Goal: Transaction & Acquisition: Book appointment/travel/reservation

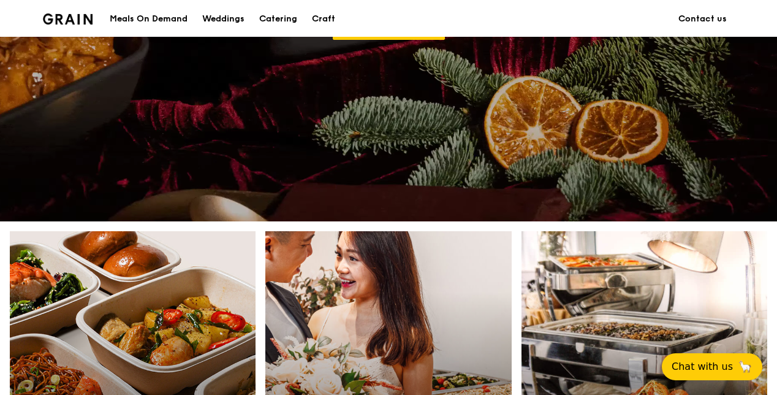
scroll to position [552, 0]
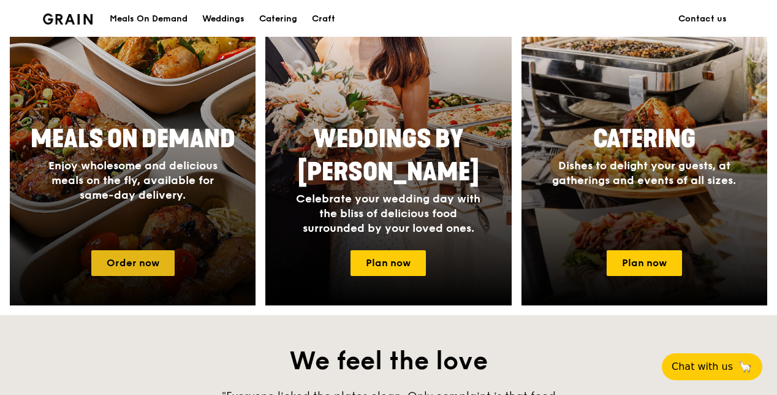
click at [158, 253] on link "Order now" at bounding box center [132, 263] width 83 height 26
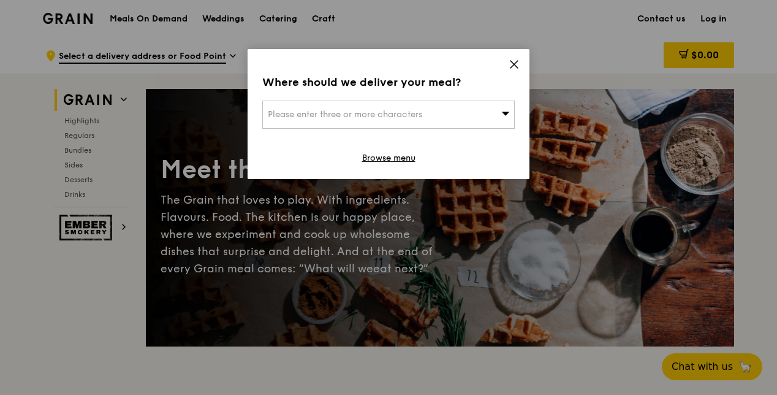
click at [407, 116] on span "Please enter three or more characters" at bounding box center [345, 114] width 154 height 10
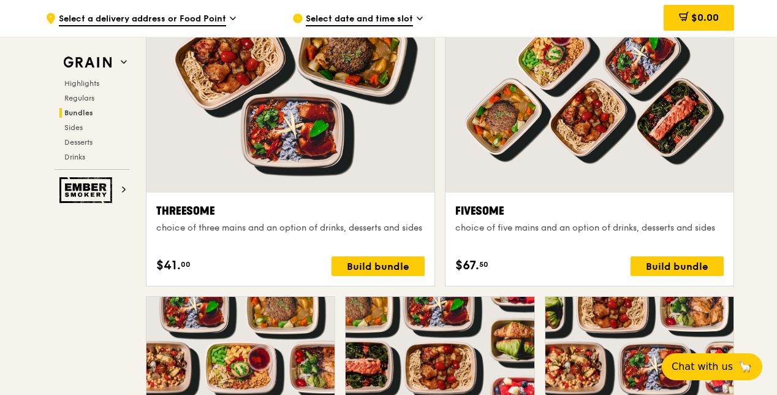
scroll to position [2084, 0]
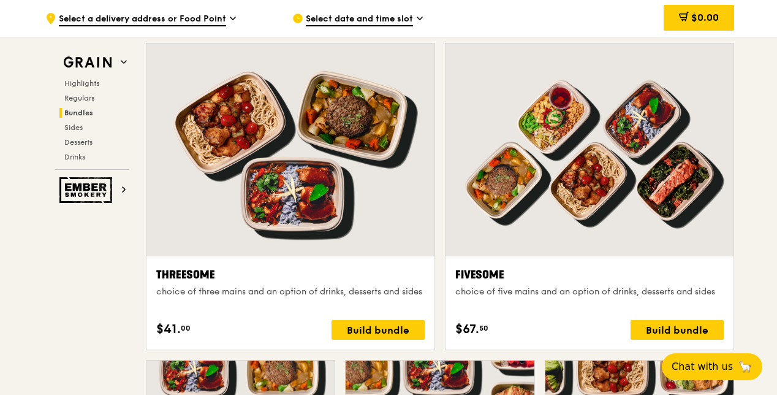
scroll to position [2145, 0]
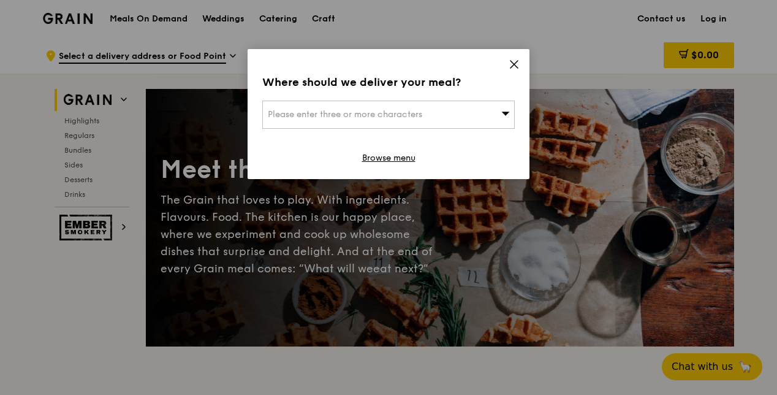
click at [724, 115] on div "Where should we deliver your meal? Please enter three or more characters Browse…" at bounding box center [388, 197] width 777 height 395
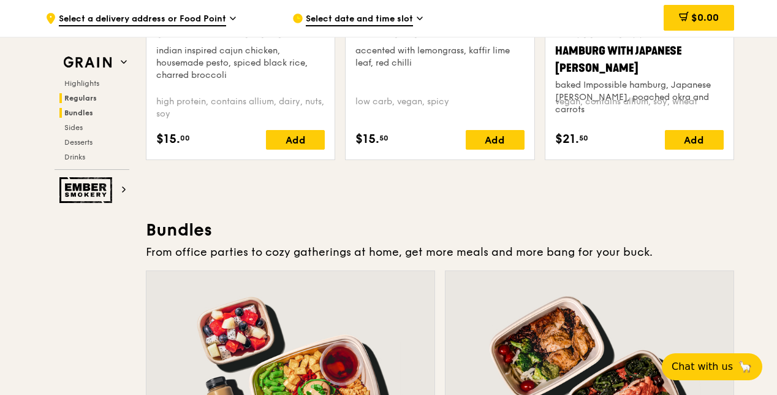
click at [80, 112] on span "Bundles" at bounding box center [78, 112] width 29 height 9
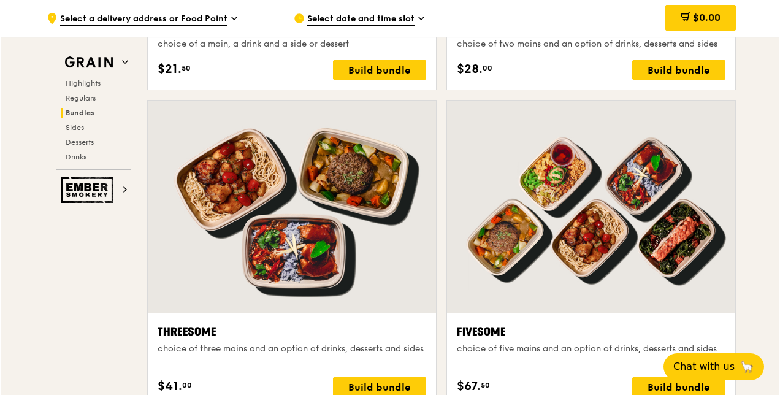
scroll to position [2375, 0]
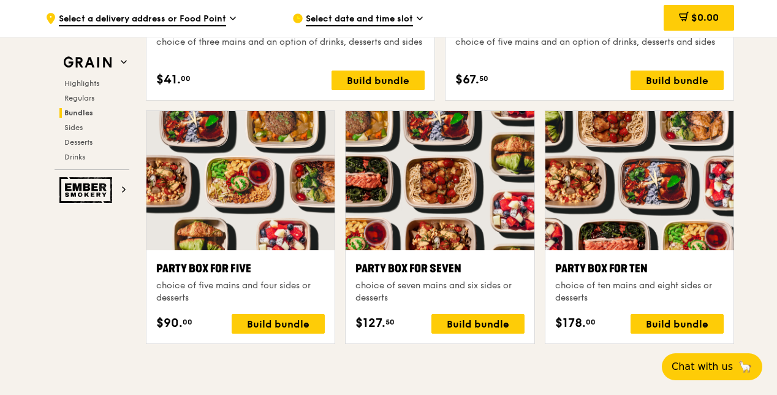
click at [593, 245] on div at bounding box center [640, 180] width 188 height 139
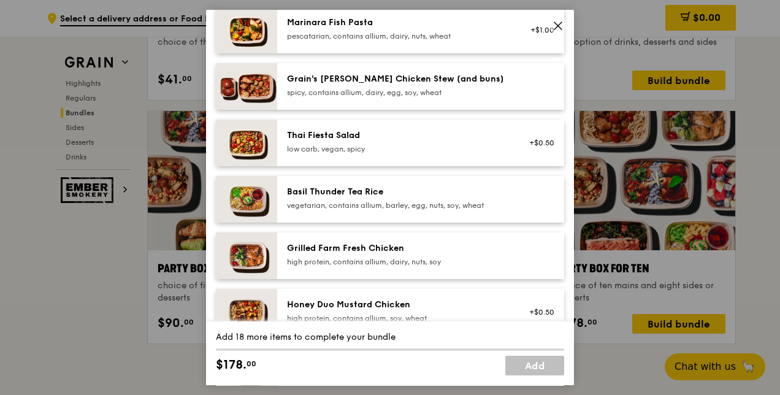
scroll to position [0, 0]
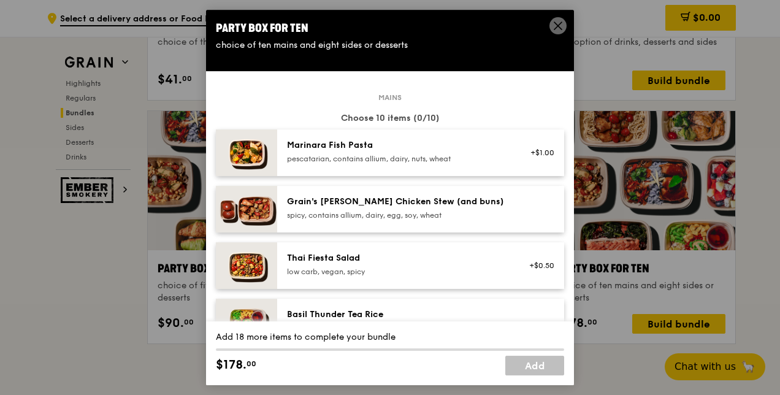
click at [436, 103] on div "Mains Choose 10 items (0/10) Marinara Fish Pasta pescatarian, contains allium, …" at bounding box center [390, 380] width 348 height 567
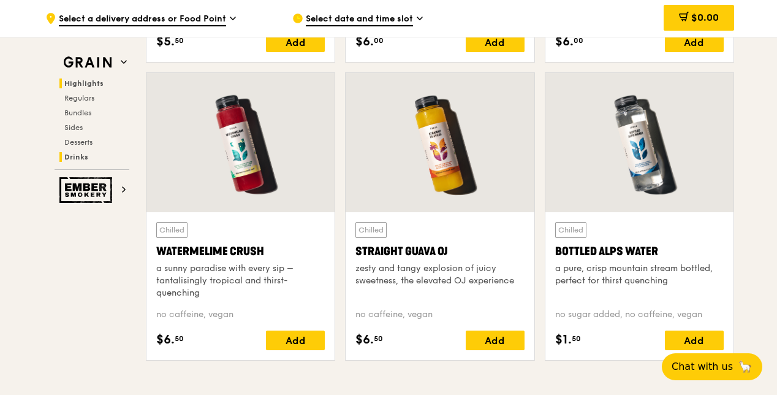
scroll to position [4911, 0]
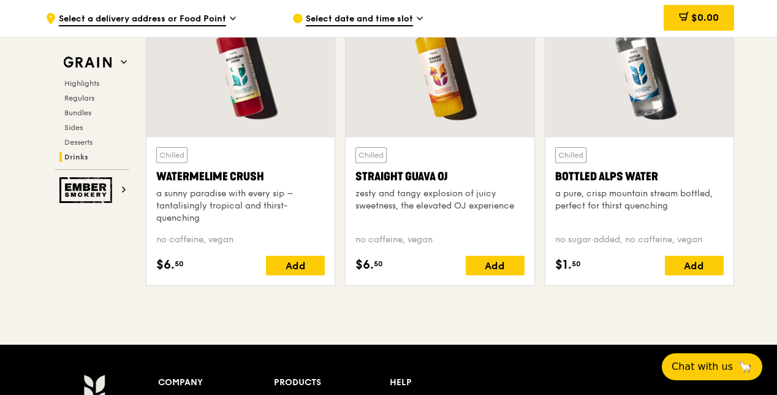
click at [91, 89] on div "Highlights Regulars Bundles Sides Desserts Drinks" at bounding box center [92, 119] width 75 height 83
click at [94, 80] on span "Highlights" at bounding box center [83, 83] width 39 height 9
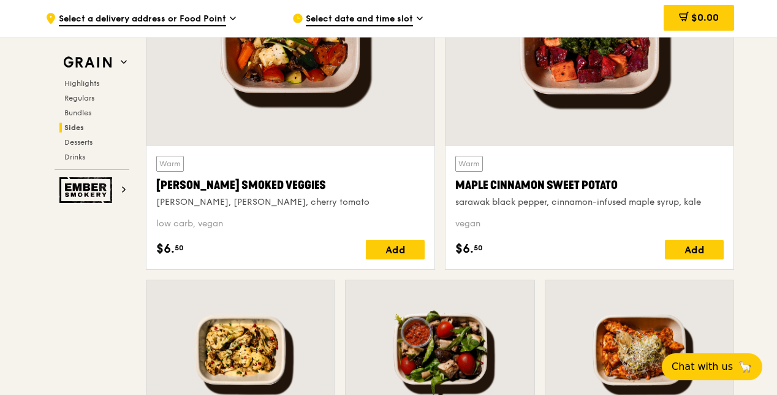
scroll to position [2920, 0]
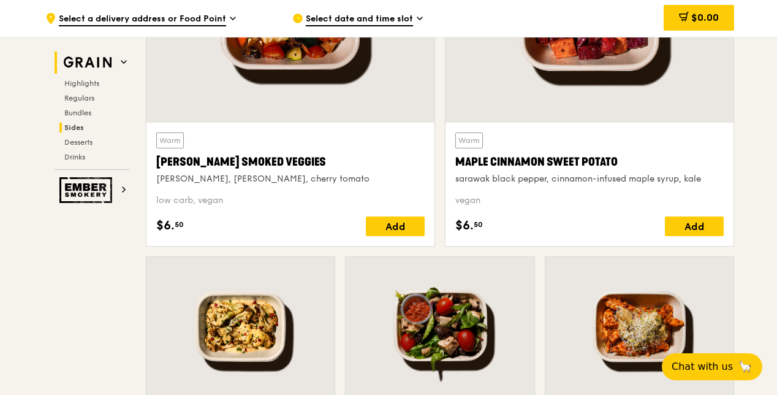
click at [101, 65] on img at bounding box center [87, 62] width 56 height 22
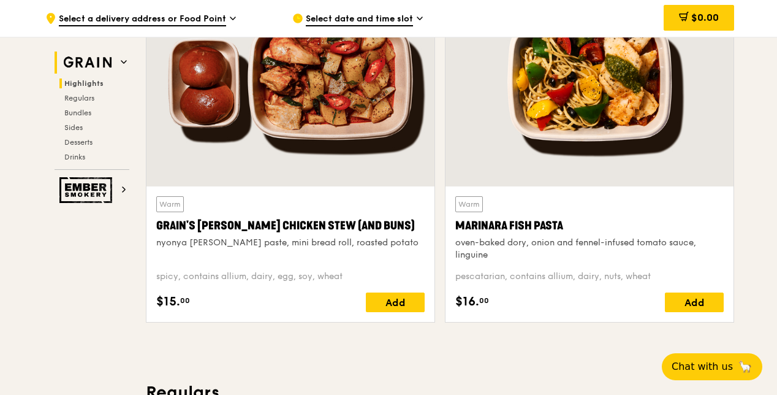
scroll to position [346, 0]
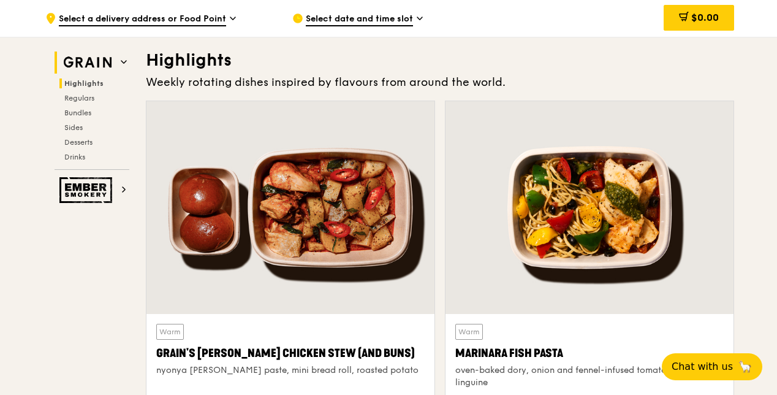
click at [119, 61] on h2 "Grain" at bounding box center [92, 62] width 75 height 22
click at [126, 59] on icon at bounding box center [124, 62] width 6 height 6
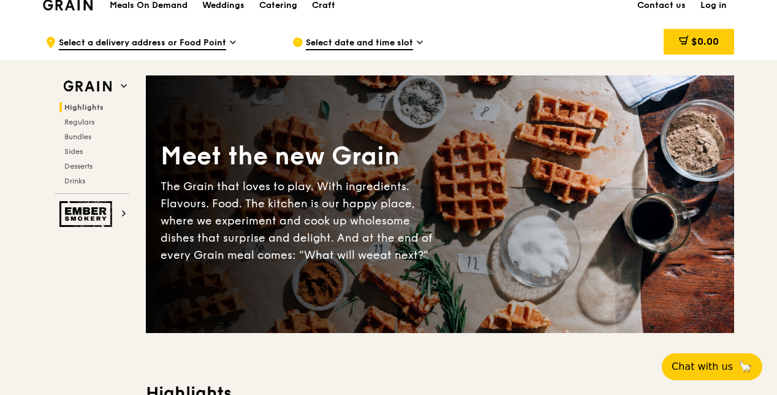
scroll to position [0, 0]
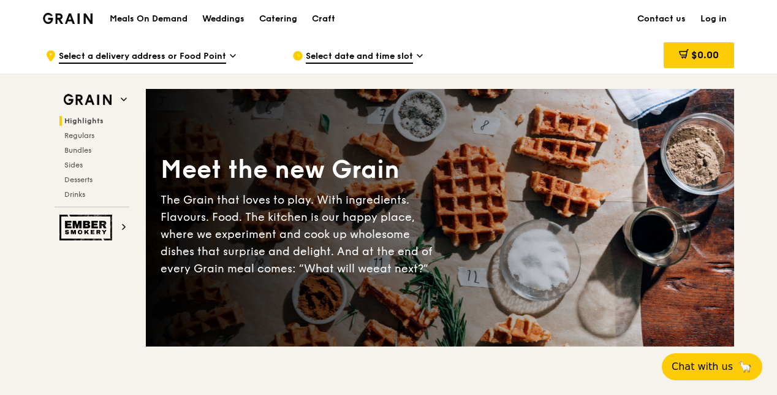
click at [348, 121] on div "Meet the new Grain The Grain that loves to play. With ingredients. Flavours. Fo…" at bounding box center [440, 217] width 588 height 257
click at [53, 17] on img at bounding box center [68, 18] width 50 height 11
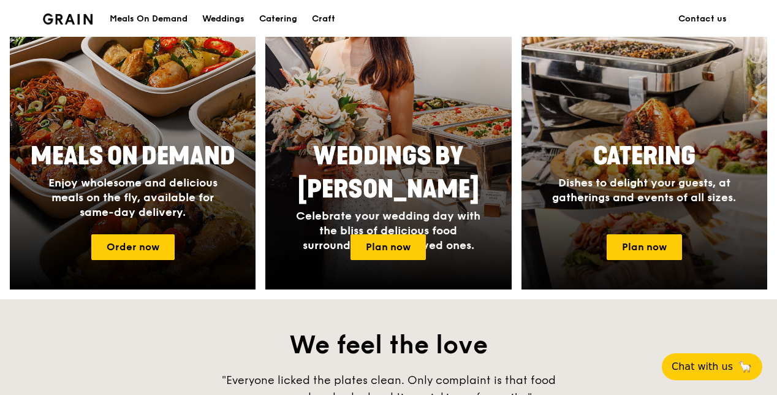
scroll to position [490, 0]
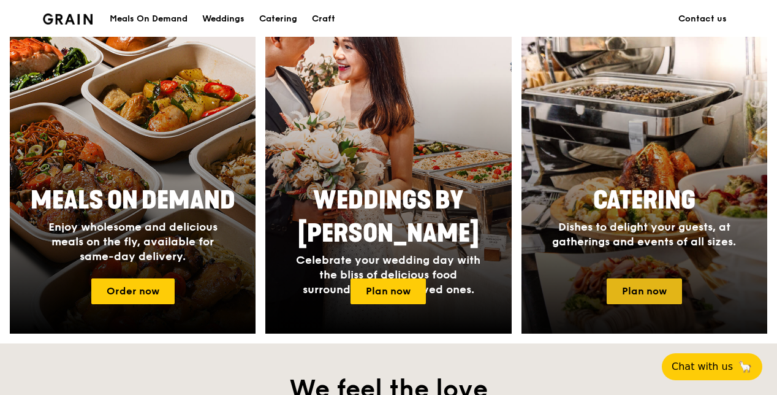
click at [637, 287] on link "Plan now" at bounding box center [644, 291] width 75 height 26
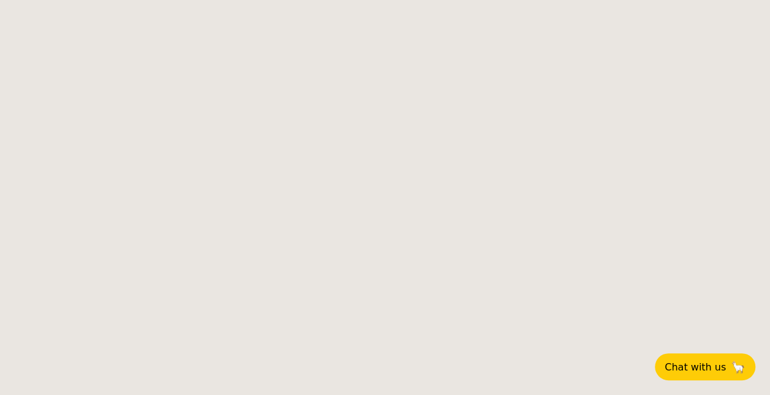
select select
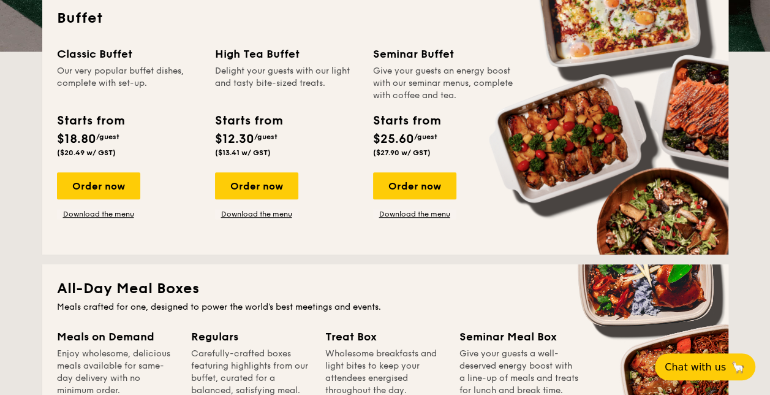
scroll to position [245, 0]
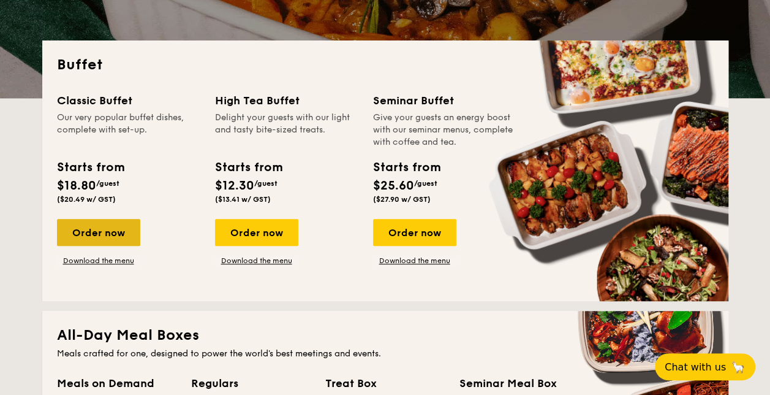
click at [123, 232] on div "Order now" at bounding box center [98, 232] width 83 height 27
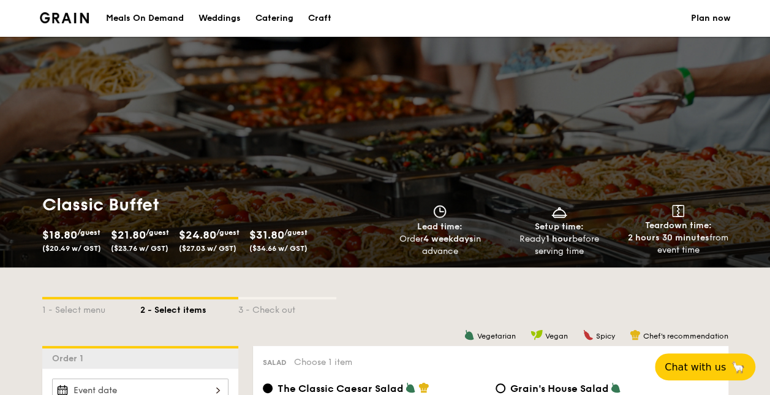
click at [158, 13] on div "Meals On Demand" at bounding box center [145, 18] width 78 height 37
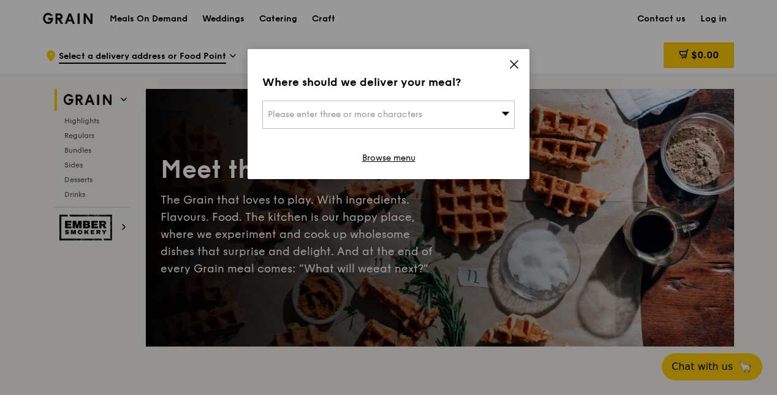
click at [515, 57] on div "Where should we deliver your meal? Please enter three or more characters Browse…" at bounding box center [389, 114] width 282 height 130
click at [511, 60] on icon at bounding box center [514, 64] width 11 height 11
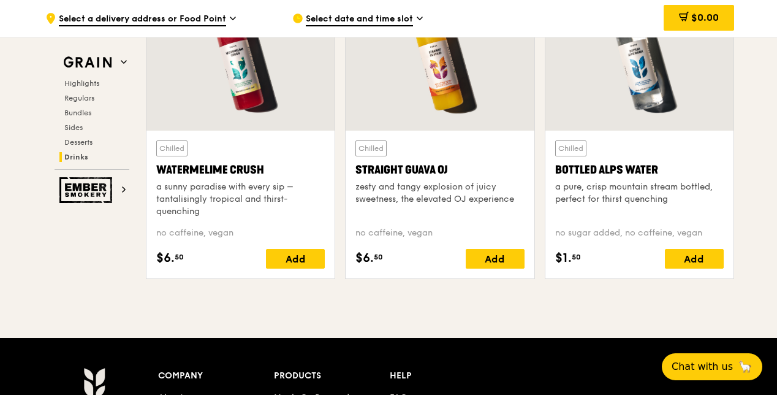
scroll to position [4789, 0]
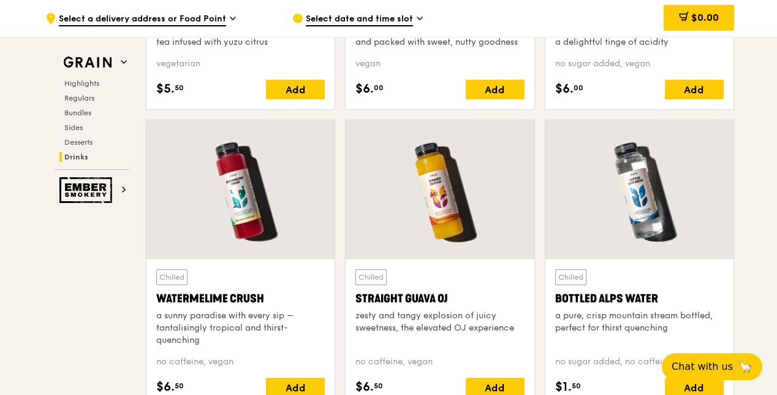
click at [89, 79] on span "Highlights" at bounding box center [83, 83] width 39 height 9
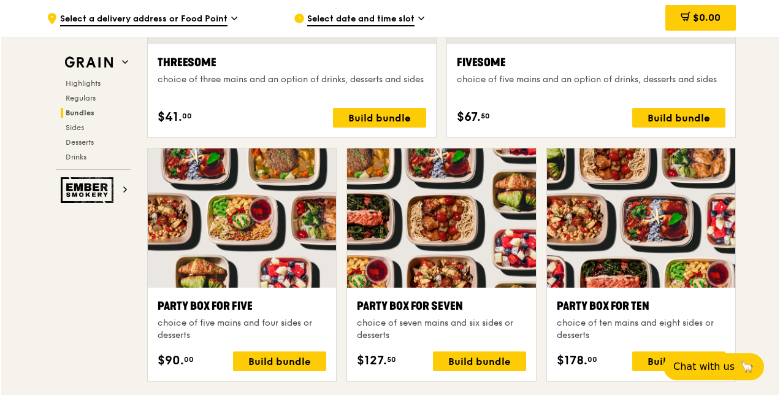
scroll to position [2491, 0]
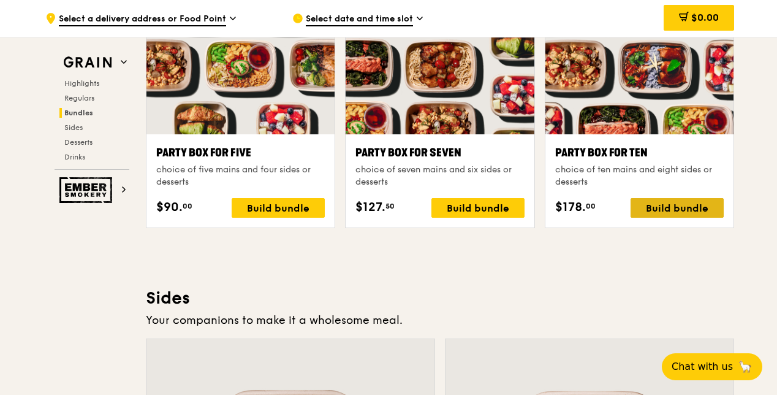
click at [671, 205] on div "Build bundle" at bounding box center [677, 208] width 93 height 20
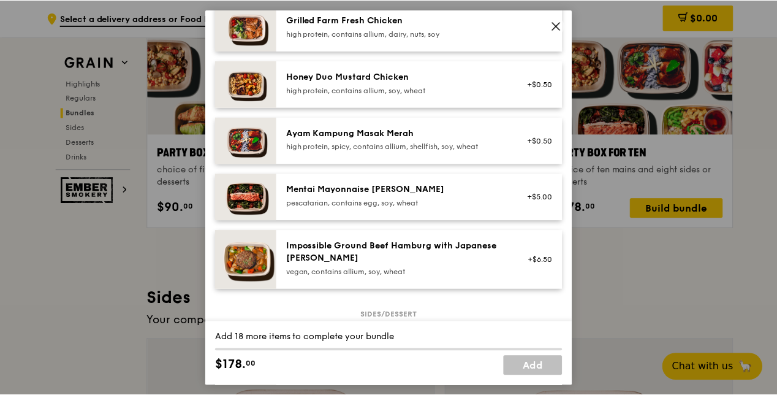
scroll to position [368, 0]
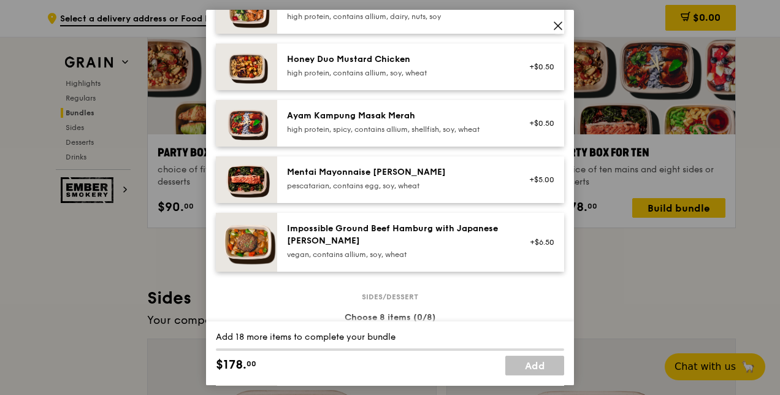
click at [435, 194] on div "Mentai Mayonnaise Aburi Salmon pescatarian, contains egg, soy, wheat +$5.00" at bounding box center [420, 179] width 287 height 47
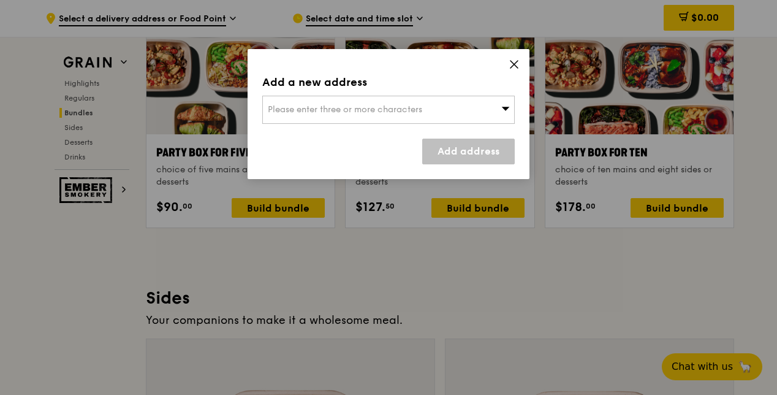
click at [484, 108] on div "Please enter three or more characters" at bounding box center [388, 110] width 253 height 28
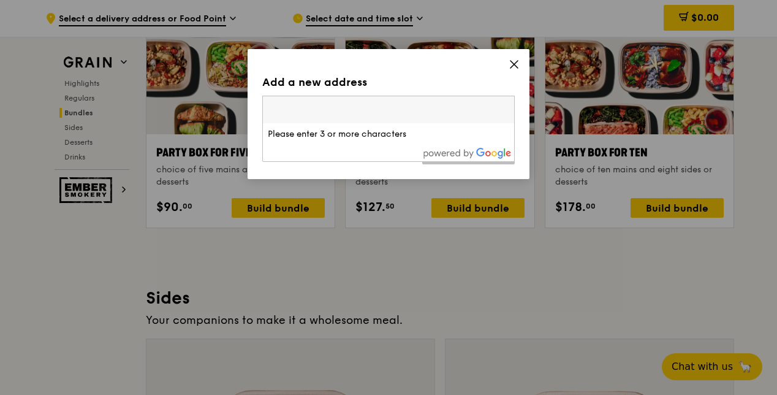
click at [470, 116] on input "search" at bounding box center [388, 109] width 251 height 27
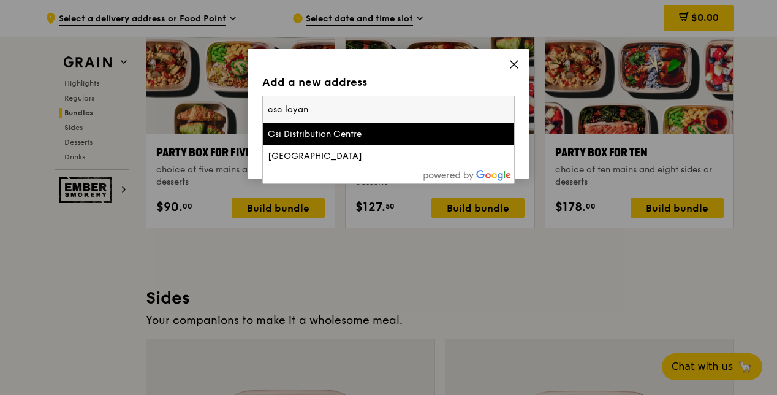
type input "csc loyang"
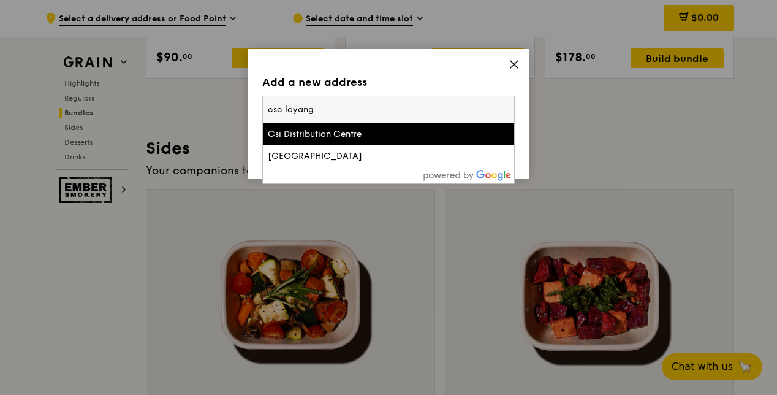
scroll to position [2552, 0]
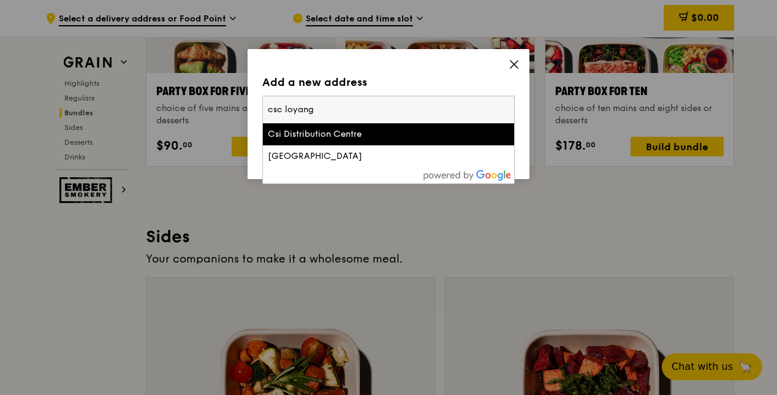
click at [412, 114] on input "csc loyang" at bounding box center [388, 109] width 251 height 27
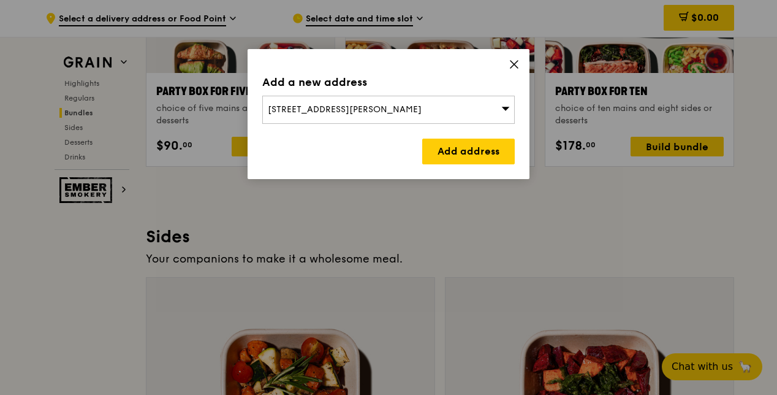
click at [503, 63] on div "Add a new address 2 Kim Chuan Drive, Singapore 537080 Add address" at bounding box center [389, 114] width 282 height 130
click at [525, 65] on div "Add a new address 2 Kim Chuan Drive, Singapore 537080 Add address" at bounding box center [389, 114] width 282 height 130
click at [525, 64] on div "Add a new address 2 Kim Chuan Drive, Singapore 537080 Add address" at bounding box center [389, 114] width 282 height 130
click at [518, 63] on icon at bounding box center [514, 64] width 11 height 11
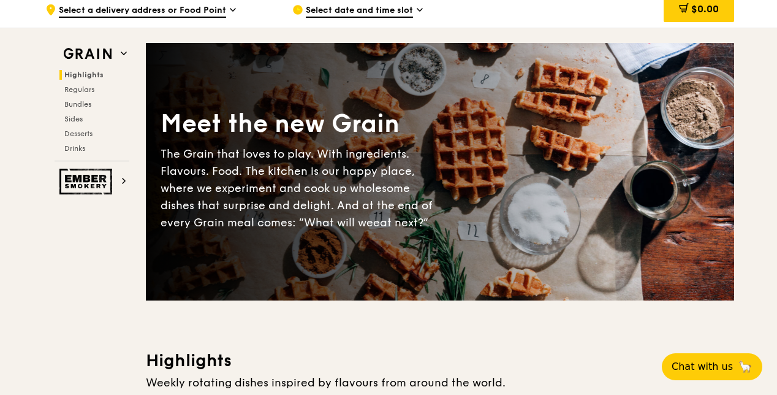
scroll to position [0, 0]
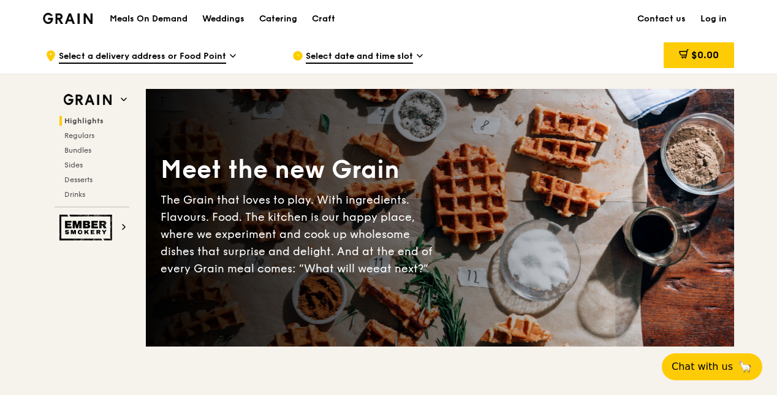
click at [83, 25] on div "Grain logo" at bounding box center [68, 17] width 50 height 37
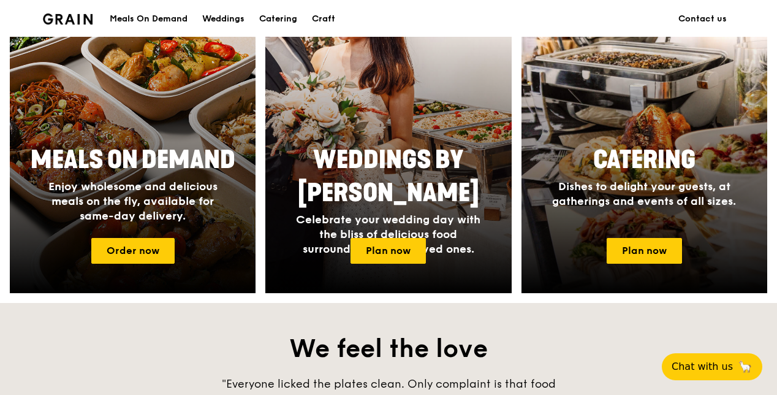
scroll to position [490, 0]
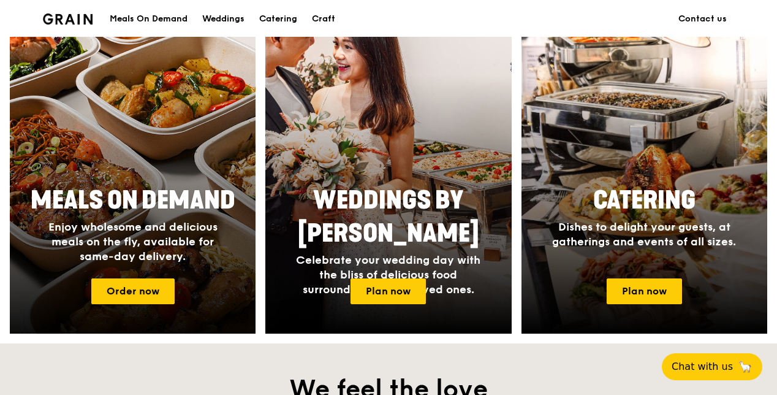
click at [162, 248] on span "Enjoy wholesome and delicious meals on the fly, available for same-day delivery." at bounding box center [132, 241] width 169 height 43
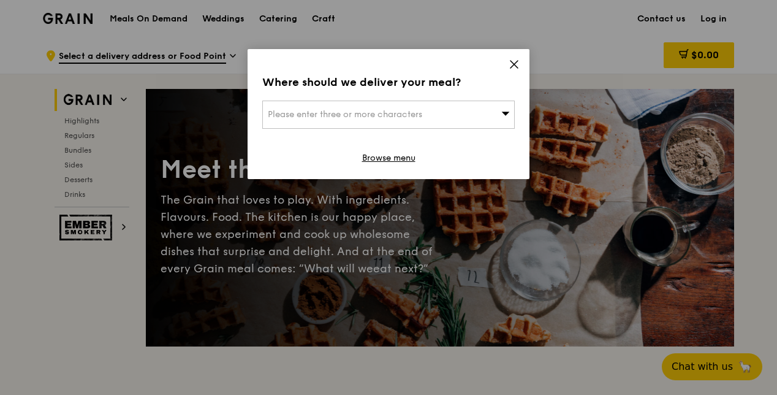
click at [474, 114] on div "Please enter three or more characters" at bounding box center [388, 115] width 253 height 28
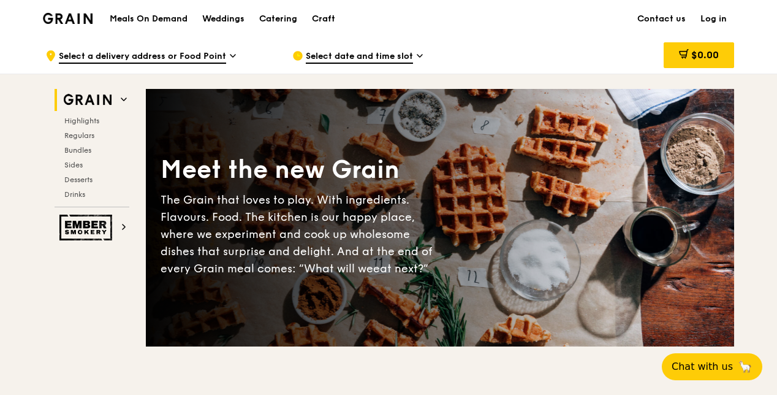
click at [87, 18] on img at bounding box center [68, 18] width 50 height 11
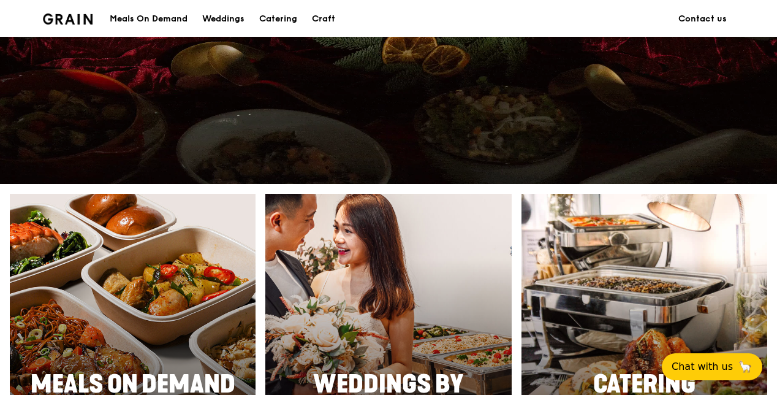
scroll to position [552, 0]
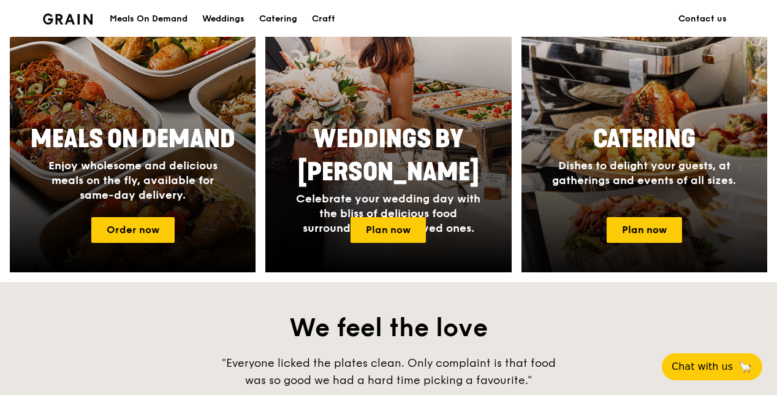
click at [661, 167] on span "Dishes to delight your guests, at gatherings and events of all sizes." at bounding box center [644, 173] width 184 height 28
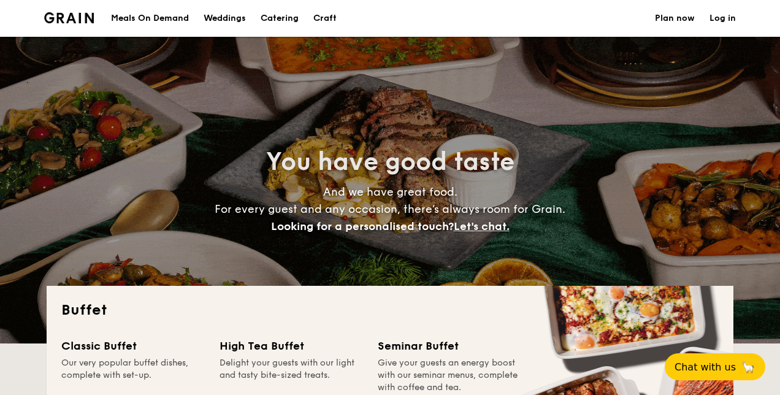
select select
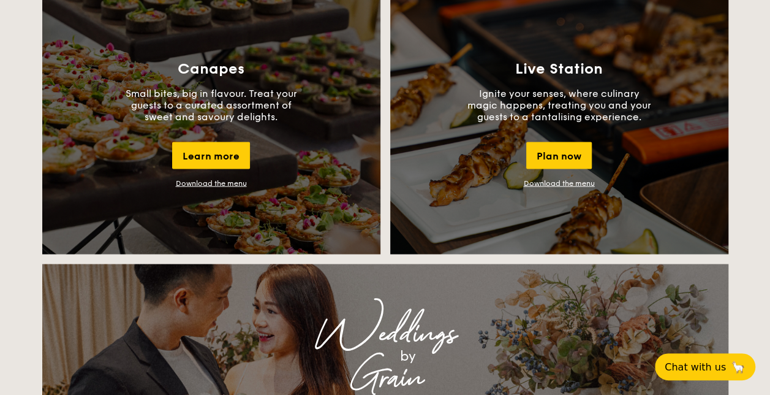
scroll to position [797, 0]
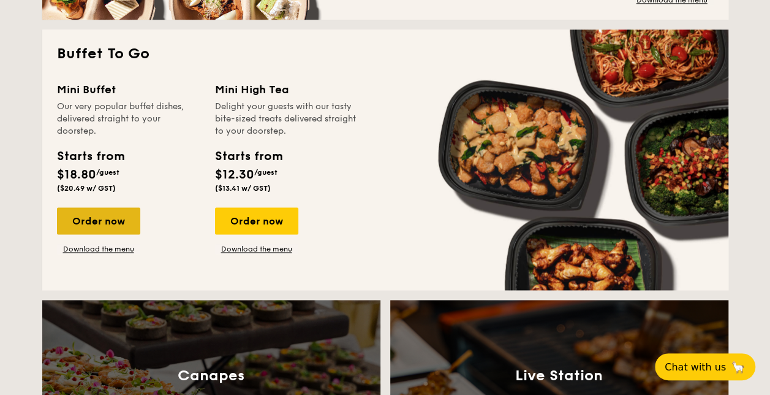
click at [105, 219] on div "Order now" at bounding box center [98, 220] width 83 height 27
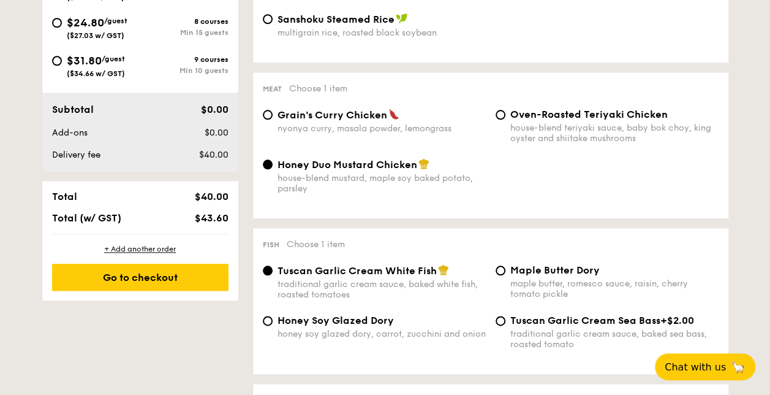
scroll to position [402, 0]
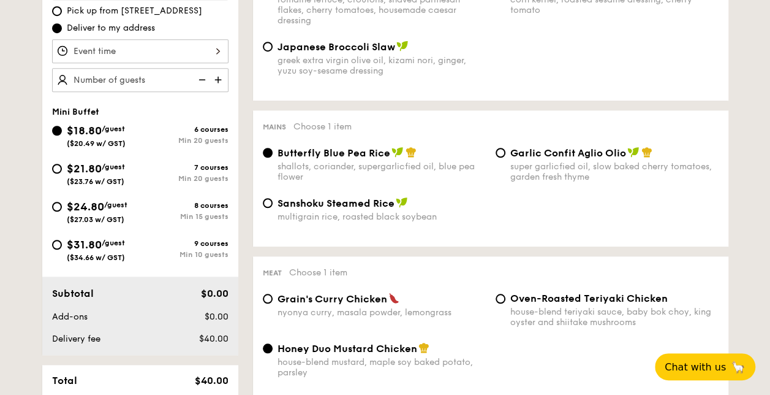
click at [170, 248] on div "9 courses Min 10 guests" at bounding box center [184, 249] width 88 height 20
click at [62, 248] on input "$31.80 /guest ($34.66 w/ GST) 9 courses Min 10 guests" at bounding box center [57, 245] width 10 height 10
radio input "true"
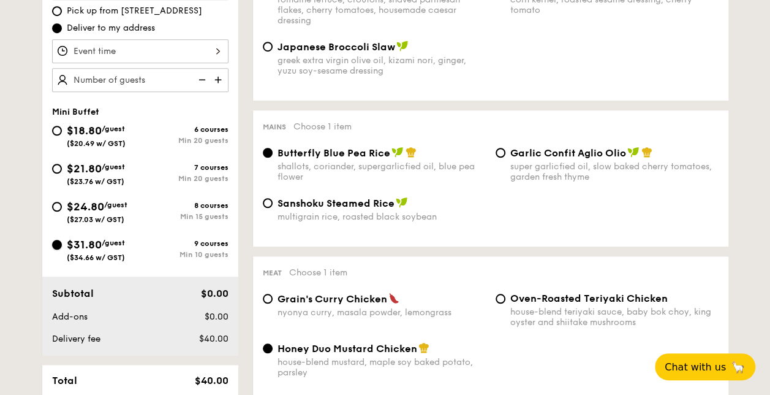
radio input "false"
radio input "true"
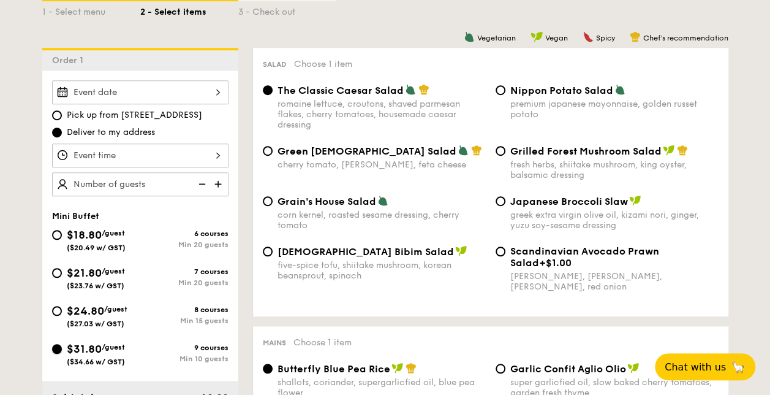
scroll to position [279, 0]
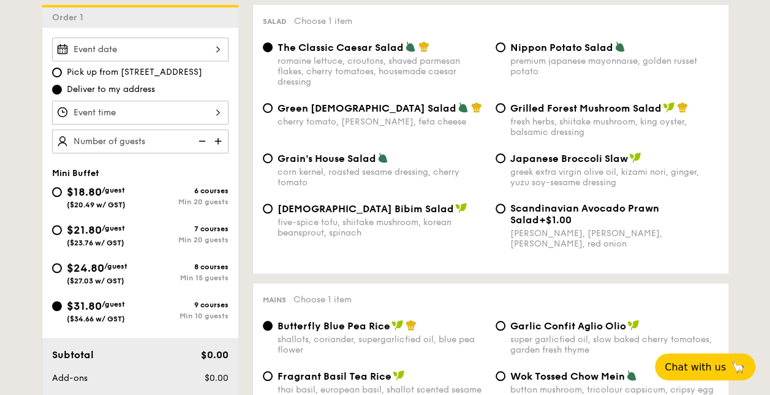
click at [180, 192] on div "6 courses Min 20 guests" at bounding box center [184, 196] width 88 height 20
click at [62, 192] on input "$18.80 /guest ($20.49 w/ GST) 6 courses Min 20 guests" at bounding box center [57, 192] width 10 height 10
radio input "true"
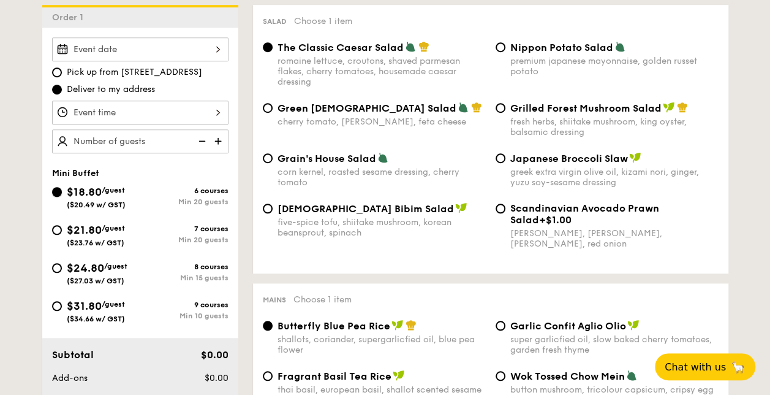
radio input "true"
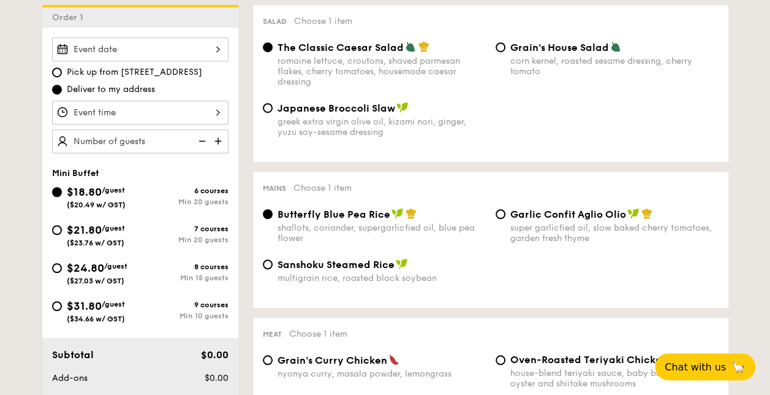
scroll to position [402, 0]
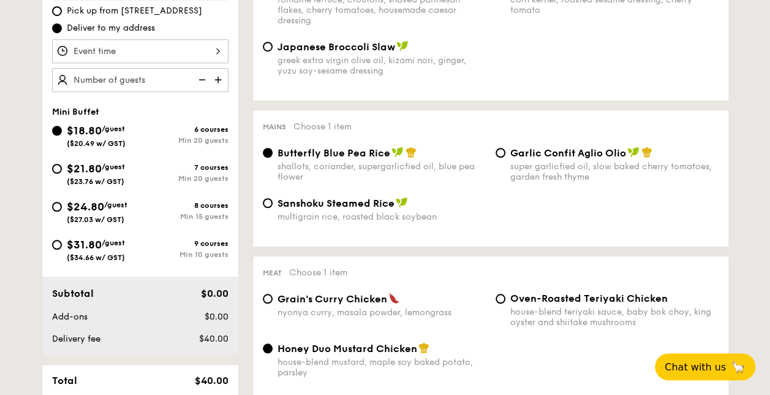
click at [700, 217] on div "Sanshoku Steamed Rice multigrain rice, roasted black soybean" at bounding box center [491, 217] width 466 height 40
click at [508, 273] on div "Meat Choose 1 item" at bounding box center [491, 272] width 456 height 12
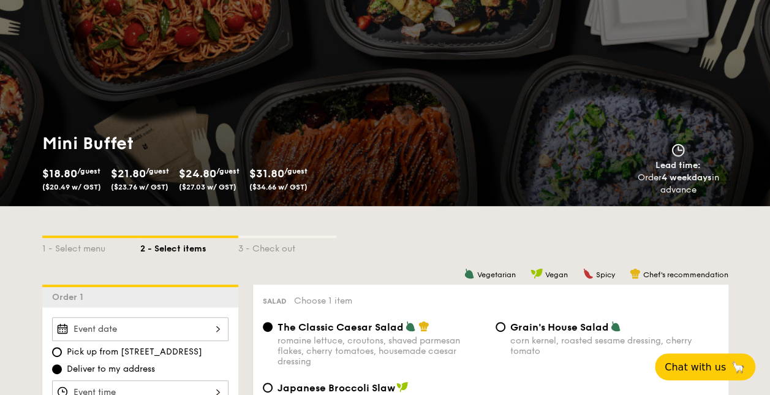
scroll to position [0, 0]
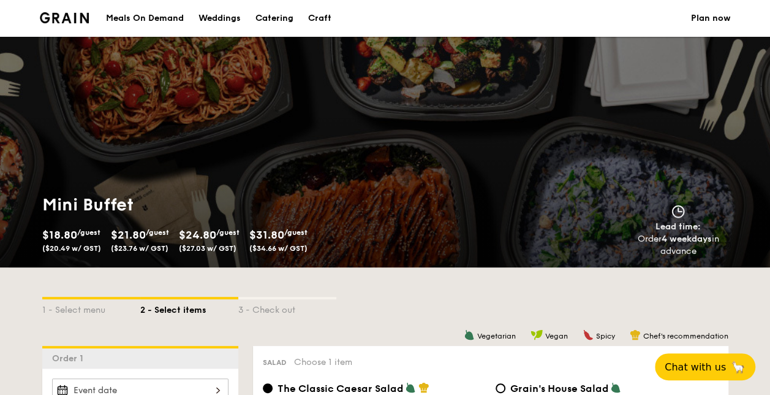
click at [141, 13] on div "Meals On Demand" at bounding box center [145, 18] width 78 height 37
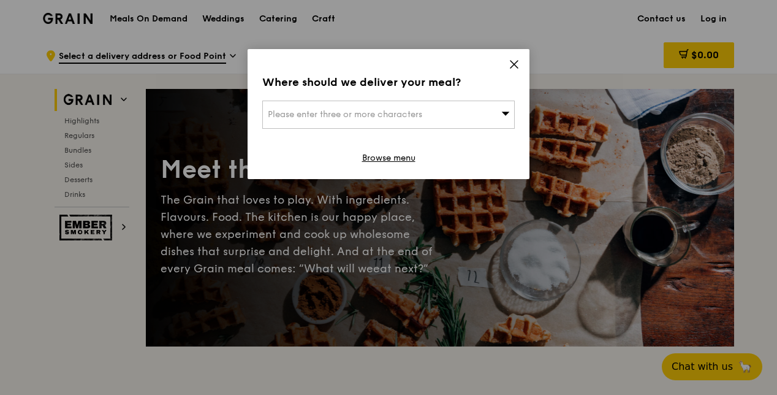
click at [512, 61] on icon at bounding box center [514, 64] width 7 height 7
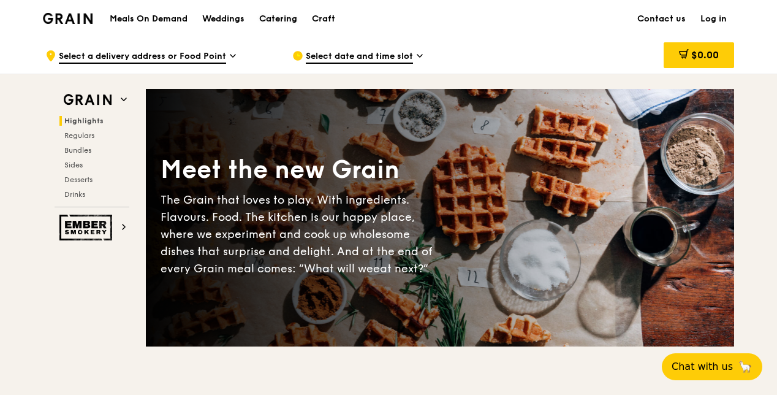
click at [274, 11] on div "Catering" at bounding box center [278, 19] width 38 height 37
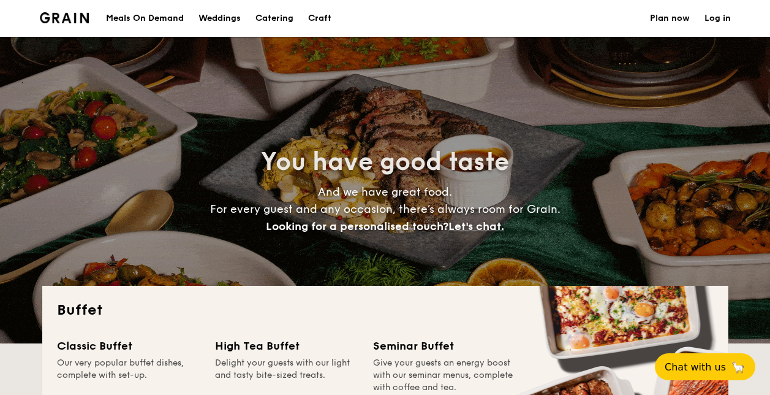
select select
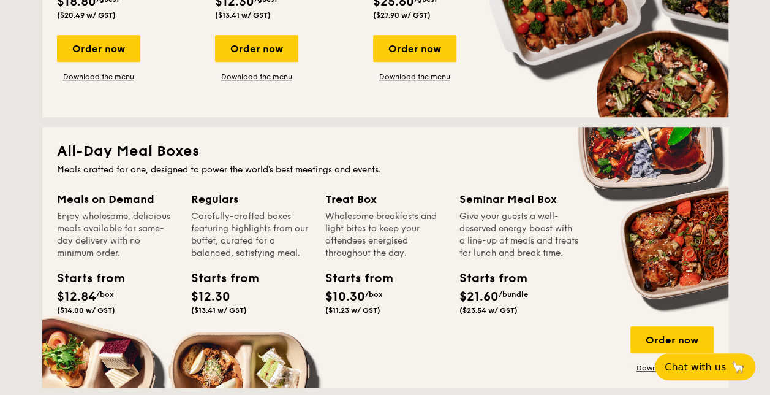
scroll to position [552, 0]
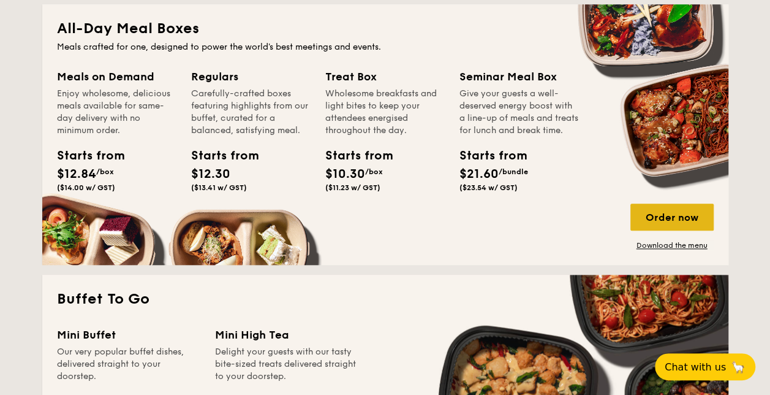
click at [661, 217] on div "Order now" at bounding box center [672, 216] width 83 height 27
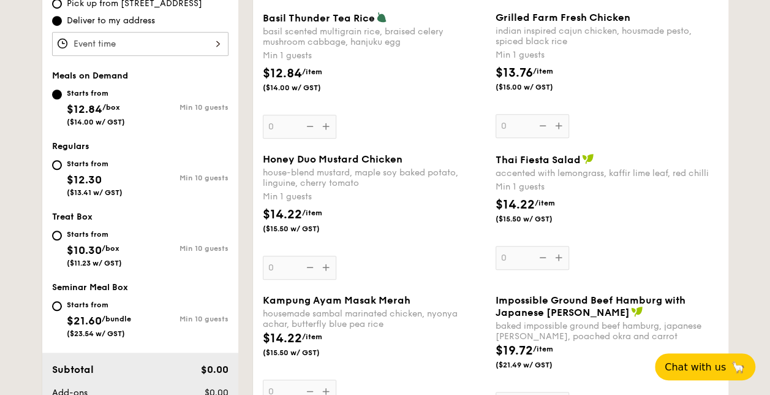
scroll to position [429, 0]
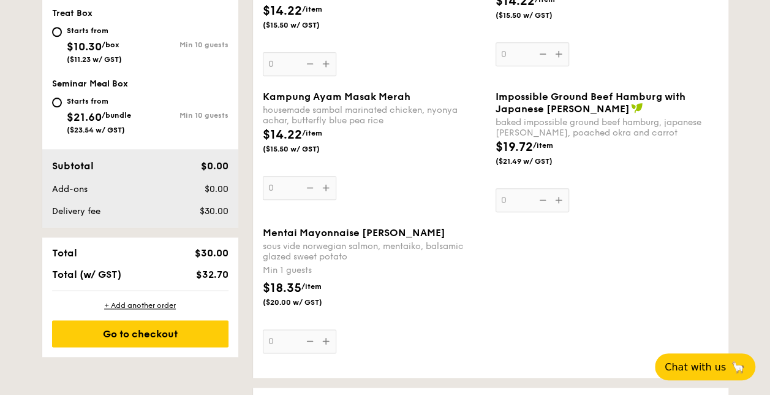
click at [437, 271] on div "Min 1 guests" at bounding box center [374, 270] width 223 height 12
click at [337, 329] on input "0" at bounding box center [300, 341] width 74 height 24
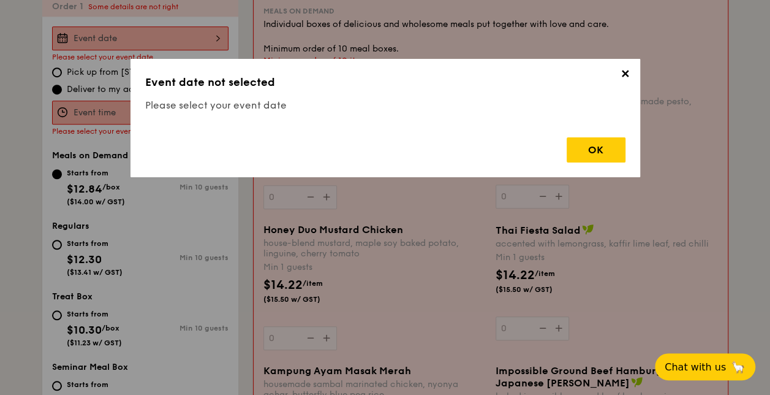
scroll to position [327, 0]
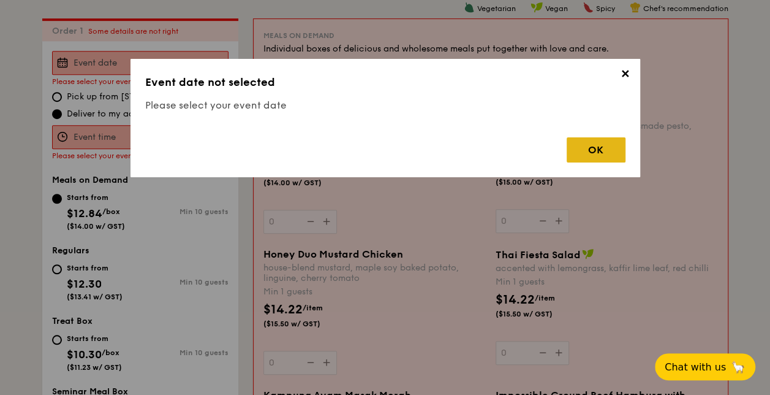
click at [585, 148] on div "OK" at bounding box center [596, 149] width 59 height 25
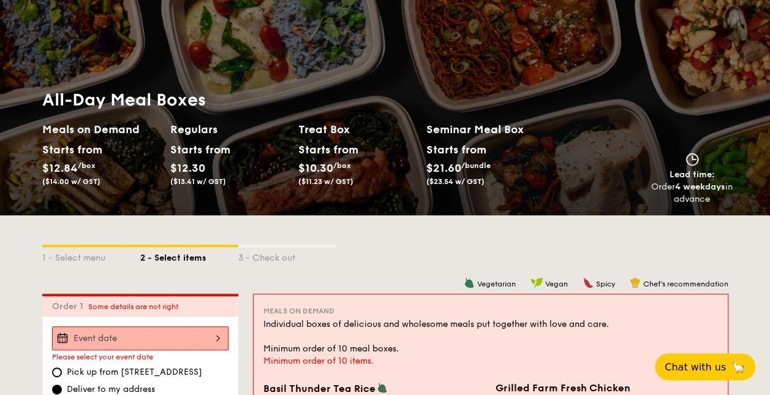
scroll to position [0, 0]
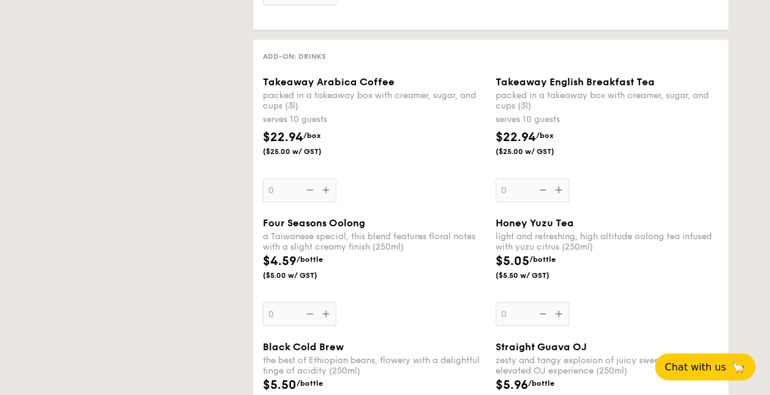
select select
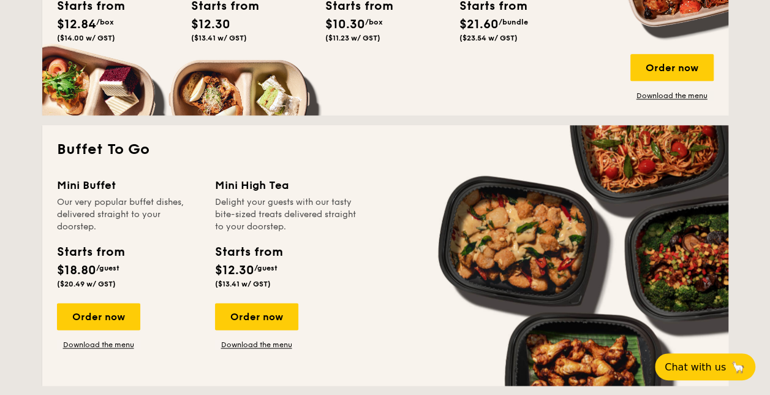
scroll to position [517, 0]
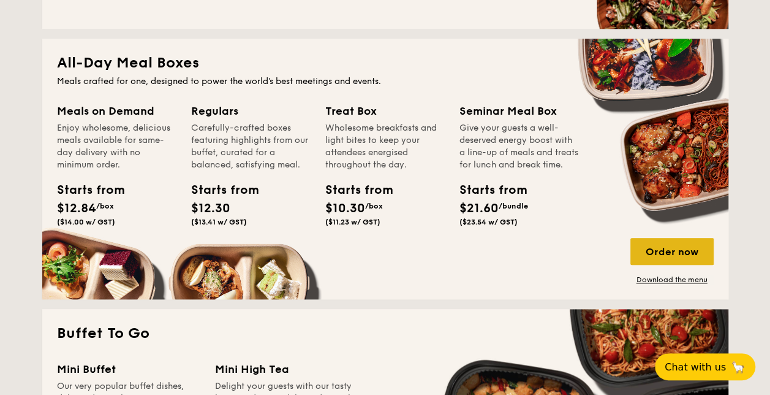
click at [667, 246] on div "Order now" at bounding box center [672, 251] width 83 height 27
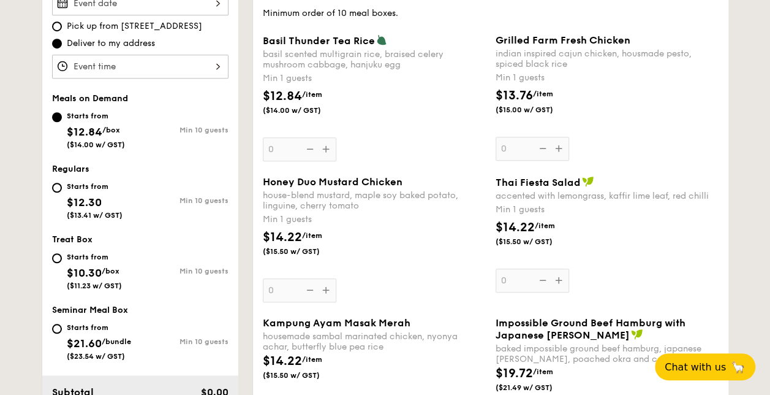
scroll to position [429, 0]
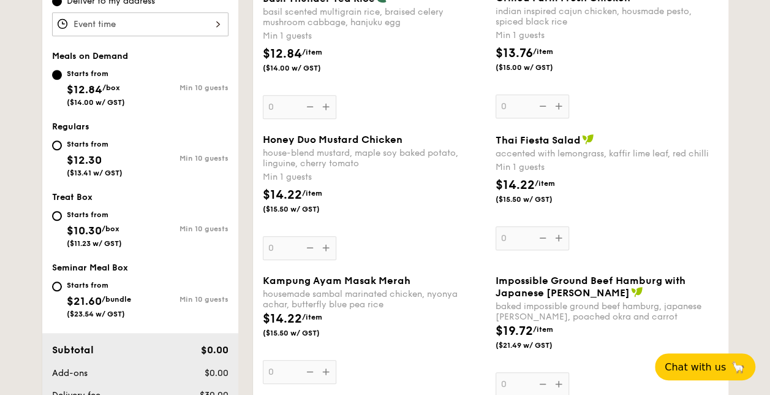
click at [74, 148] on div "Starts from $12.30 ($13.41 w/ GST)" at bounding box center [95, 157] width 56 height 40
click at [62, 148] on input "Starts from $12.30 ($13.41 w/ GST) Min 10 guests" at bounding box center [57, 145] width 10 height 10
radio input "true"
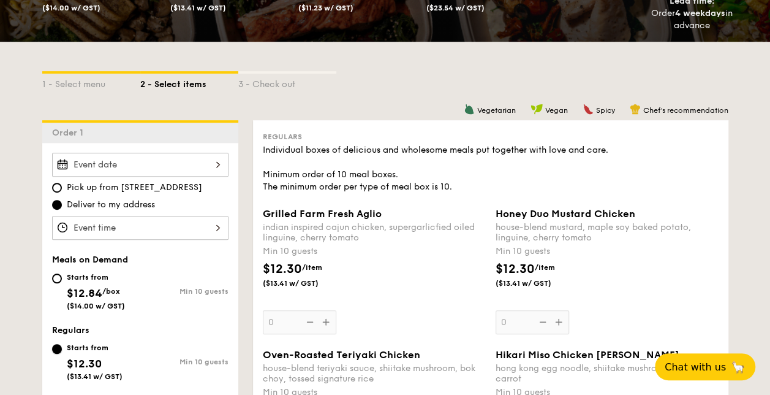
scroll to position [306, 0]
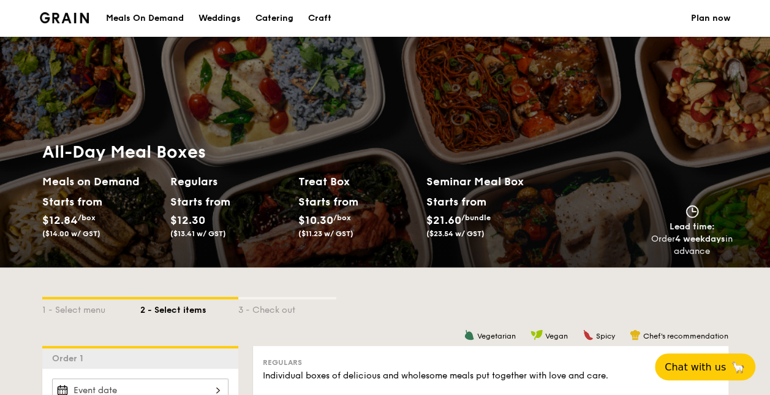
click at [700, 238] on strong "4 weekdays" at bounding box center [700, 239] width 50 height 10
drag, startPoint x: 700, startPoint y: 238, endPoint x: 682, endPoint y: 276, distance: 42.0
click at [700, 238] on strong "4 weekdays" at bounding box center [700, 239] width 50 height 10
drag, startPoint x: 682, startPoint y: 276, endPoint x: 684, endPoint y: 167, distance: 109.1
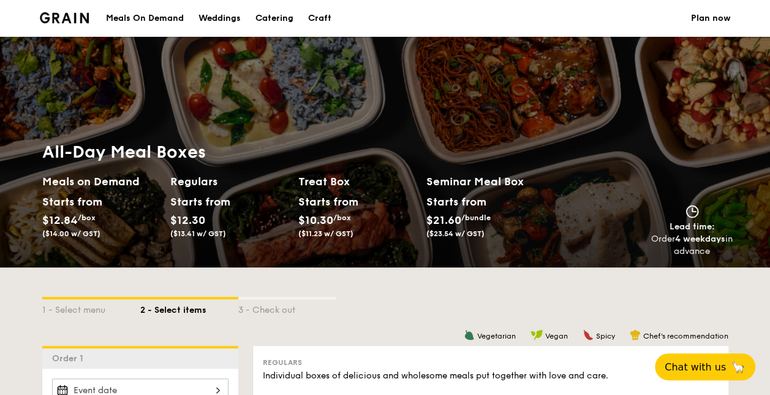
click at [684, 167] on div "All-Day Meal Boxes Meals on Demand Starts from $12.84 /box ($14.00 w/ GST) Regu…" at bounding box center [385, 199] width 696 height 116
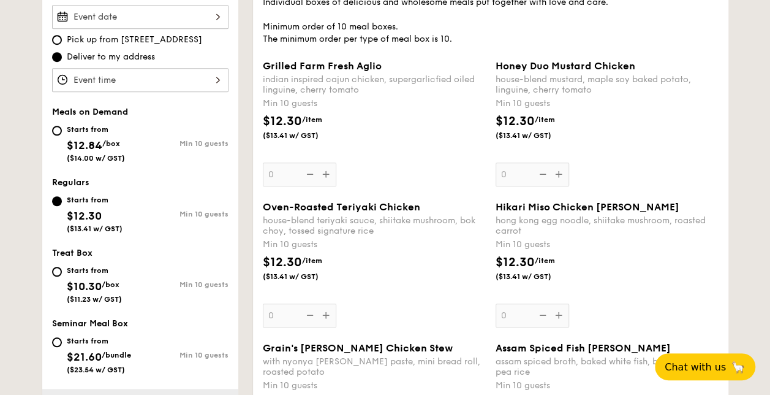
scroll to position [376, 0]
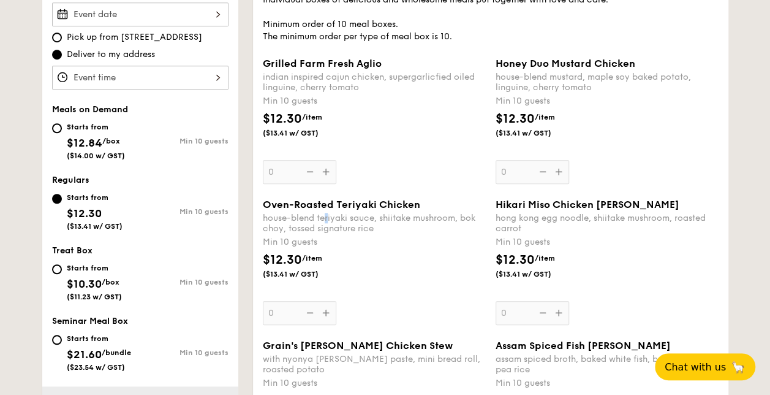
drag, startPoint x: 739, startPoint y: 216, endPoint x: 328, endPoint y: 215, distance: 410.7
click at [328, 215] on div "house-blend teriyaki sauce, shiitake mushroom, bok choy, tossed signature rice" at bounding box center [374, 223] width 223 height 21
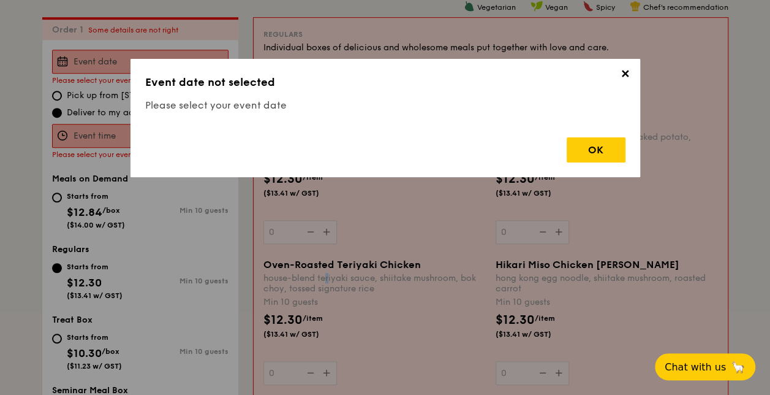
scroll to position [327, 0]
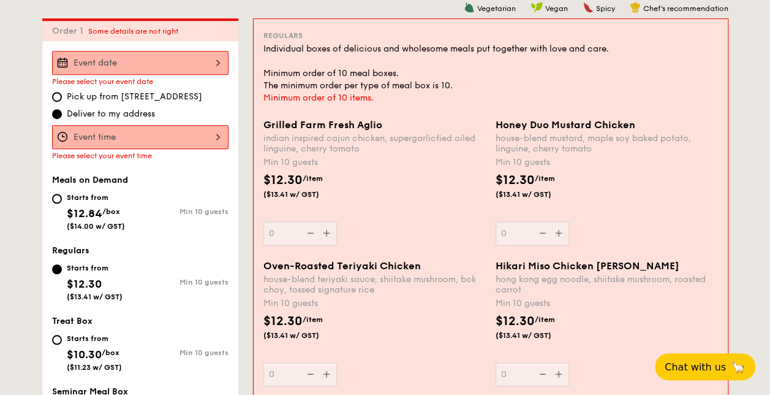
click at [132, 71] on div at bounding box center [140, 63] width 177 height 24
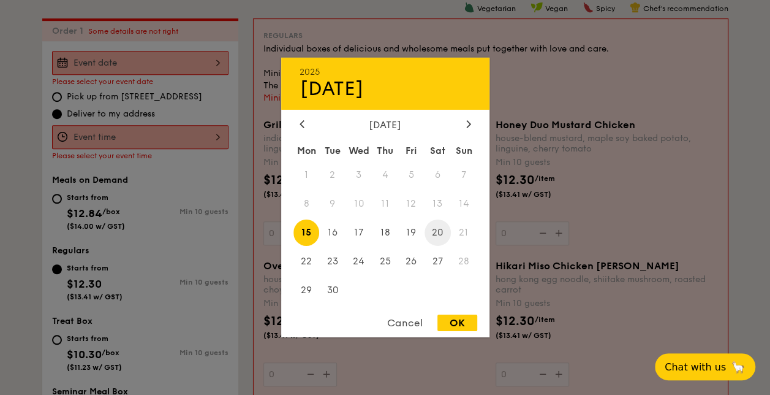
click at [432, 235] on span "20" at bounding box center [438, 232] width 26 height 26
click at [124, 139] on div at bounding box center [385, 197] width 770 height 395
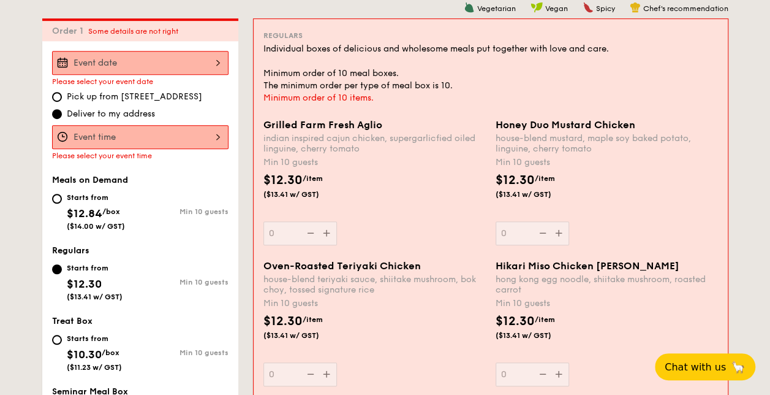
click at [123, 137] on div at bounding box center [140, 137] width 177 height 24
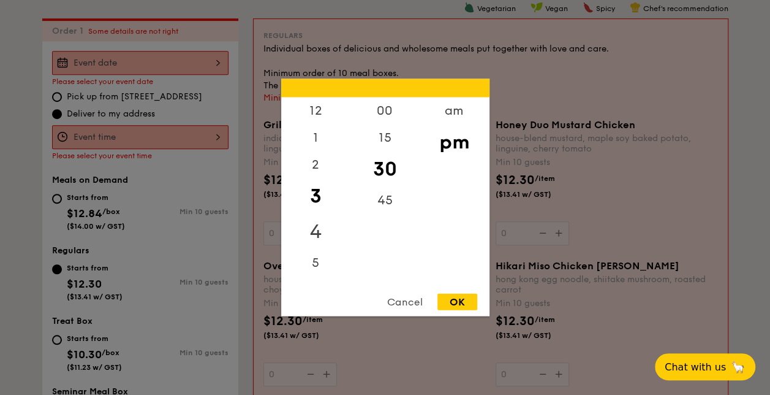
click at [316, 235] on div "4" at bounding box center [315, 232] width 69 height 36
click at [446, 297] on div "OK" at bounding box center [458, 302] width 40 height 17
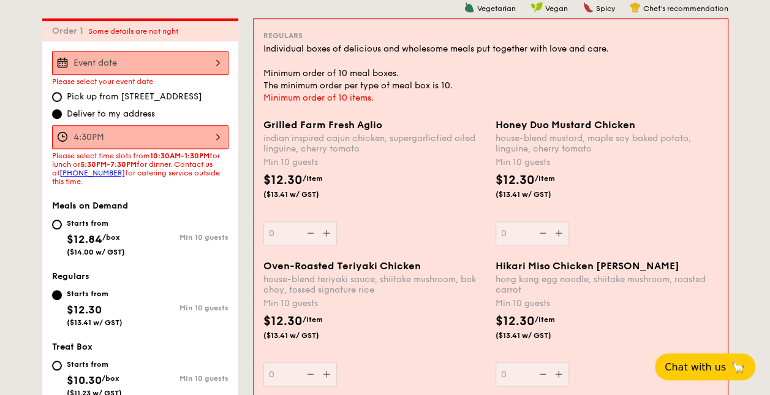
drag, startPoint x: 158, startPoint y: 178, endPoint x: 179, endPoint y: 168, distance: 23.6
click at [179, 168] on div "Please select time slots from 10:30AM-1:30PM for lunch or 5:30PM-7:30PM for din…" at bounding box center [140, 168] width 177 height 34
drag, startPoint x: 179, startPoint y: 168, endPoint x: 186, endPoint y: 169, distance: 7.5
copy span "Contact us at [PHONE_NUMBER] for catering service outside this time."
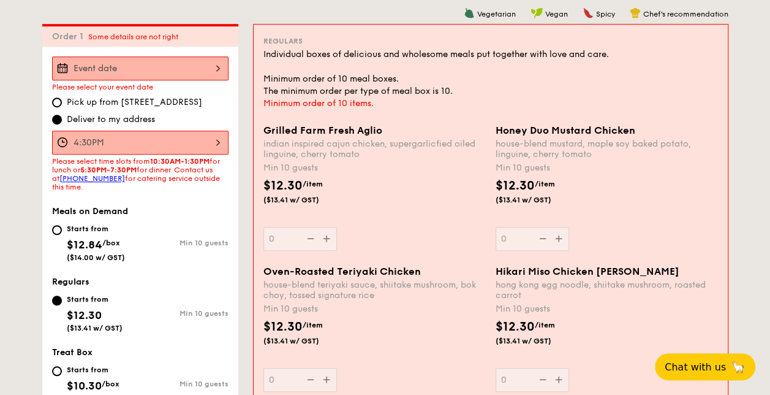
scroll to position [389, 0]
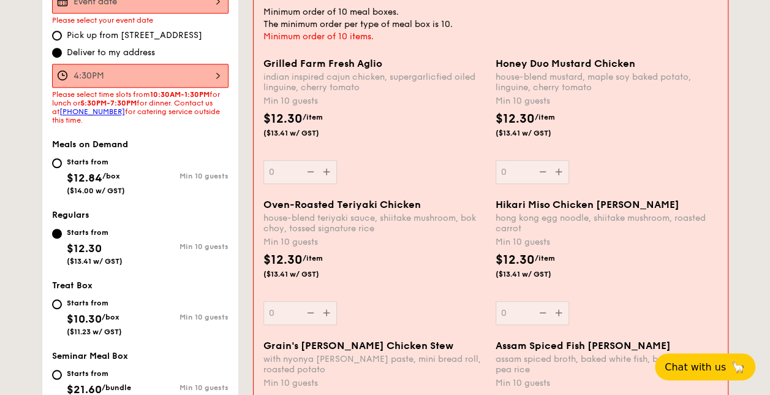
click at [125, 78] on div "4:30PM" at bounding box center [140, 76] width 177 height 24
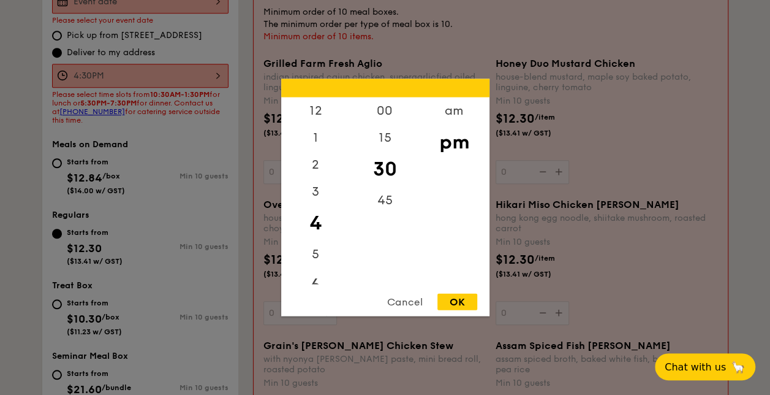
click at [316, 278] on div "6" at bounding box center [315, 286] width 69 height 36
click at [451, 306] on div "OK" at bounding box center [458, 302] width 40 height 17
type input "6:30PM"
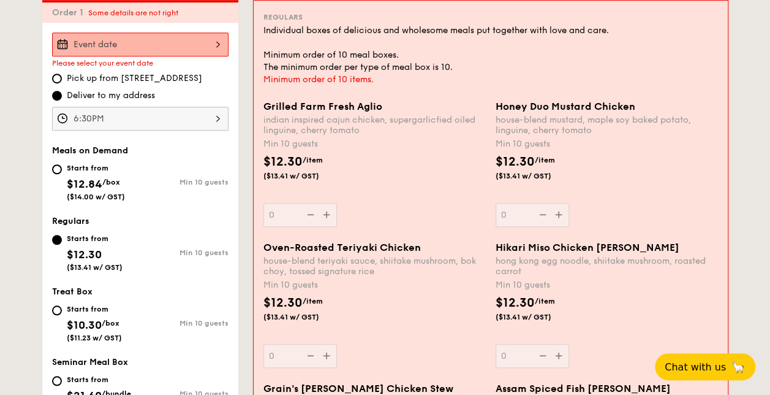
scroll to position [327, 0]
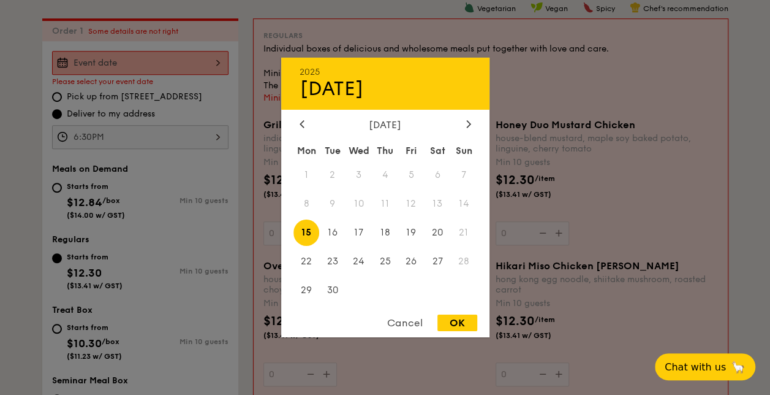
click at [137, 63] on div "2025 Sep [DATE] Tue Wed Thu Fri Sat Sun 1 2 3 4 5 6 7 8 9 10 11 12 13 14 15 16 …" at bounding box center [140, 63] width 177 height 24
click at [432, 227] on span "20" at bounding box center [438, 232] width 26 height 26
click at [459, 315] on div "2025 Sep [DATE] Tue Wed Thu Fri Sat Sun 1 2 3 4 5 6 7 8 9 10 11 12 13 14 15 16 …" at bounding box center [385, 197] width 208 height 279
click at [457, 321] on div "OK" at bounding box center [458, 322] width 40 height 17
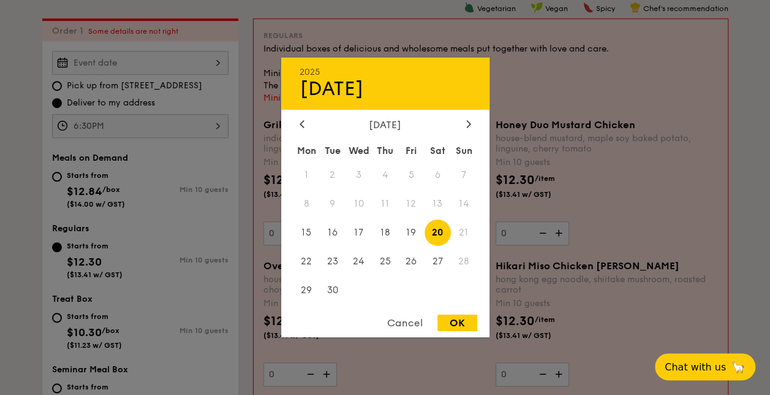
type input "[DATE]"
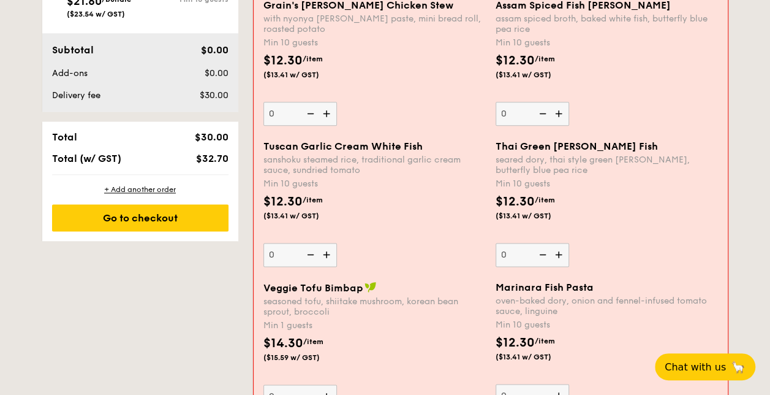
scroll to position [756, 0]
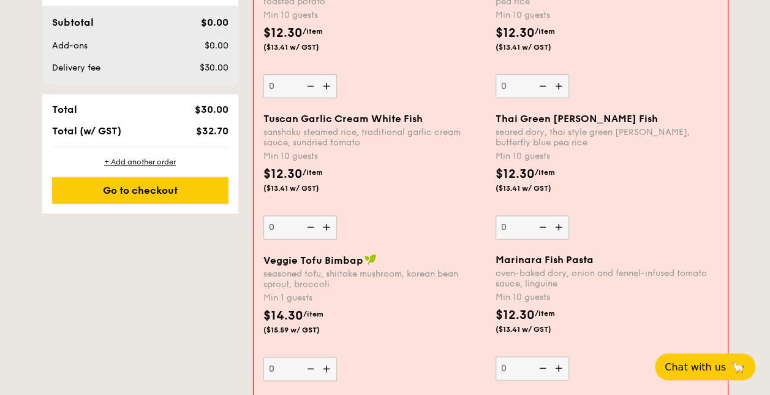
click at [334, 228] on img at bounding box center [328, 226] width 18 height 23
click at [334, 228] on input "0" at bounding box center [301, 227] width 74 height 24
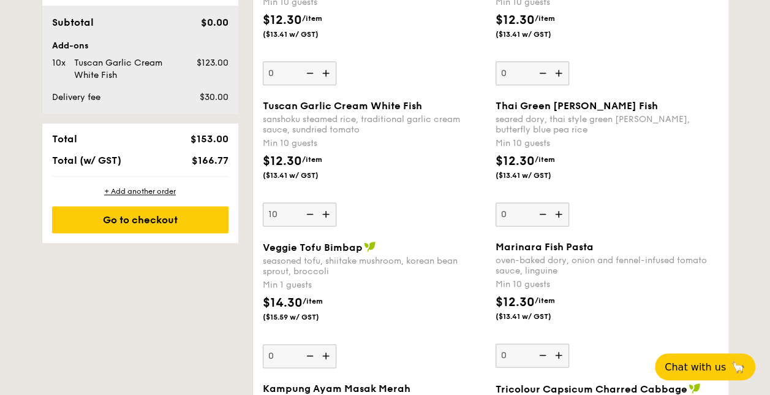
click at [334, 228] on div "Tuscan Garlic Cream White Fish sanshoku steamed rice, traditional garlic cream …" at bounding box center [491, 170] width 466 height 141
drag, startPoint x: 334, startPoint y: 228, endPoint x: 373, endPoint y: 211, distance: 42.8
click at [373, 211] on div "Tuscan Garlic Cream White Fish sanshoku steamed rice, traditional garlic cream …" at bounding box center [374, 163] width 223 height 126
click at [337, 211] on input "10" at bounding box center [300, 214] width 74 height 24
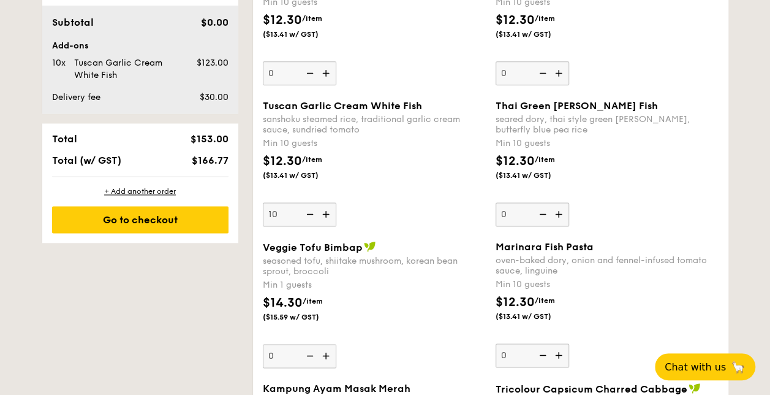
click at [410, 211] on div "Tuscan Garlic Cream White Fish sanshoku steamed rice, traditional garlic cream …" at bounding box center [374, 163] width 223 height 126
click at [337, 211] on input "10" at bounding box center [300, 214] width 74 height 24
click at [313, 214] on img at bounding box center [309, 213] width 18 height 23
click at [313, 214] on input "10" at bounding box center [300, 214] width 74 height 24
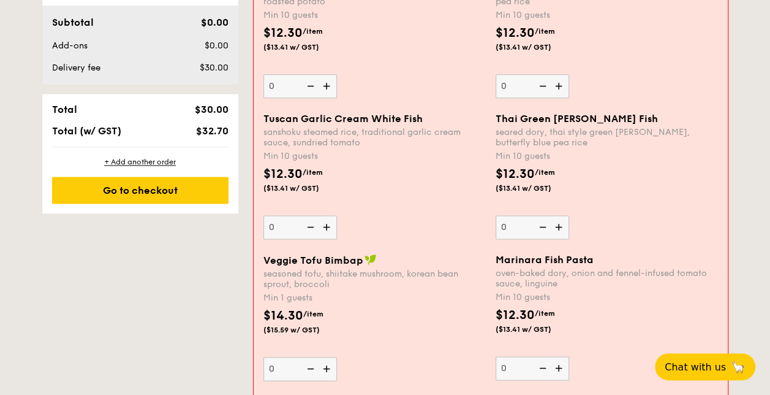
click at [400, 219] on div "Tuscan Garlic Cream White Fish sanshoku steamed rice, traditional garlic cream …" at bounding box center [375, 176] width 222 height 126
click at [337, 219] on input "0" at bounding box center [301, 227] width 74 height 24
click at [319, 230] on img at bounding box center [328, 226] width 18 height 23
click at [319, 230] on input "0" at bounding box center [301, 227] width 74 height 24
type input "10"
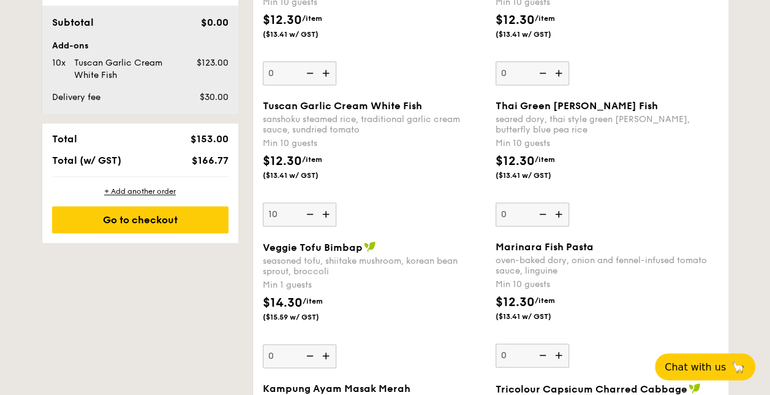
scroll to position [695, 0]
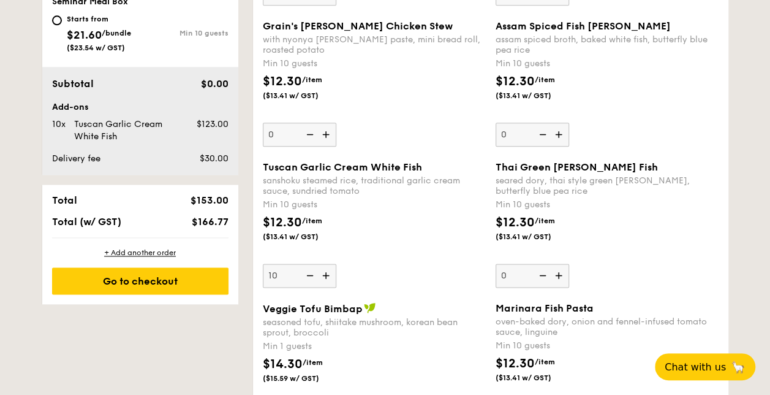
click at [373, 192] on div "sanshoku steamed rice, traditional garlic cream sauce, sundried tomato" at bounding box center [374, 185] width 223 height 21
click at [337, 264] on input "10" at bounding box center [300, 276] width 74 height 24
click at [353, 181] on div "sanshoku steamed rice, traditional garlic cream sauce, sundried tomato" at bounding box center [374, 185] width 223 height 21
click at [337, 264] on input "10" at bounding box center [300, 276] width 74 height 24
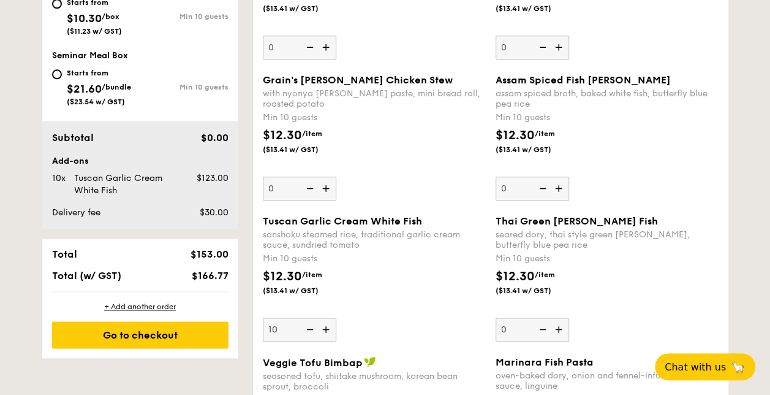
scroll to position [572, 0]
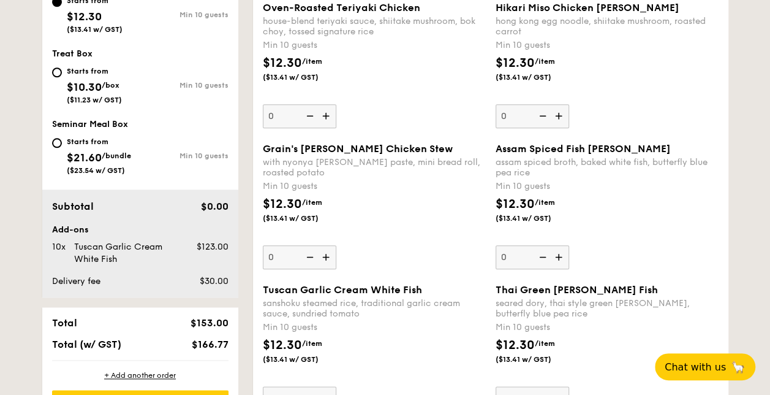
click at [561, 253] on img at bounding box center [560, 256] width 18 height 23
click at [561, 253] on input "0" at bounding box center [533, 257] width 74 height 24
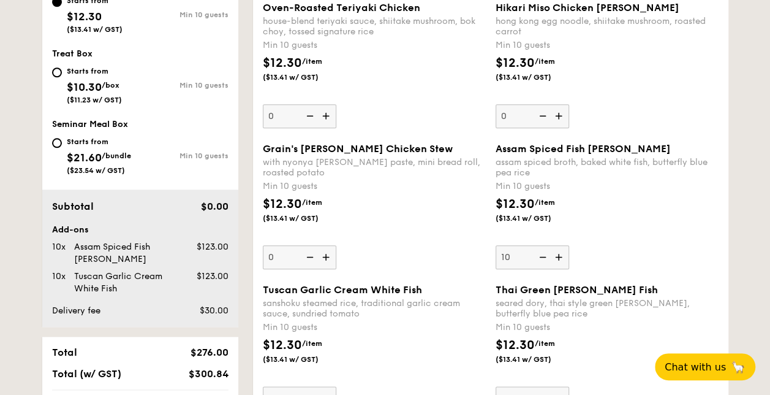
click at [548, 253] on img at bounding box center [542, 256] width 18 height 23
click at [548, 253] on input "10" at bounding box center [533, 257] width 74 height 24
type input "0"
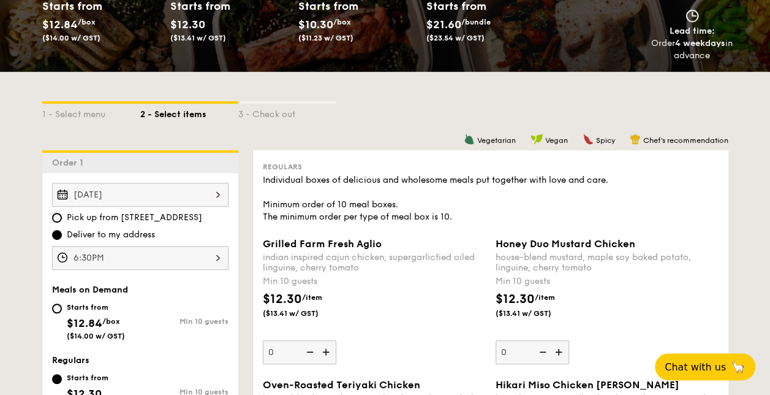
scroll to position [306, 0]
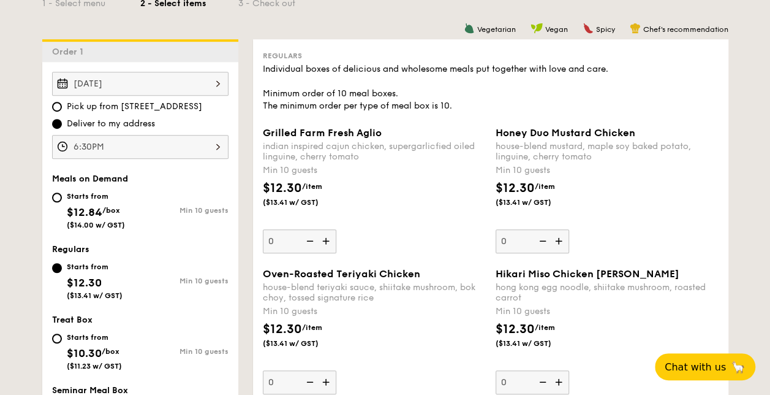
click at [126, 107] on span "Pick up from [STREET_ADDRESS]" at bounding box center [134, 107] width 135 height 12
click at [62, 107] on input "Pick up from [STREET_ADDRESS]" at bounding box center [57, 107] width 10 height 10
radio input "true"
click at [129, 145] on div "6:30PM" at bounding box center [140, 147] width 177 height 24
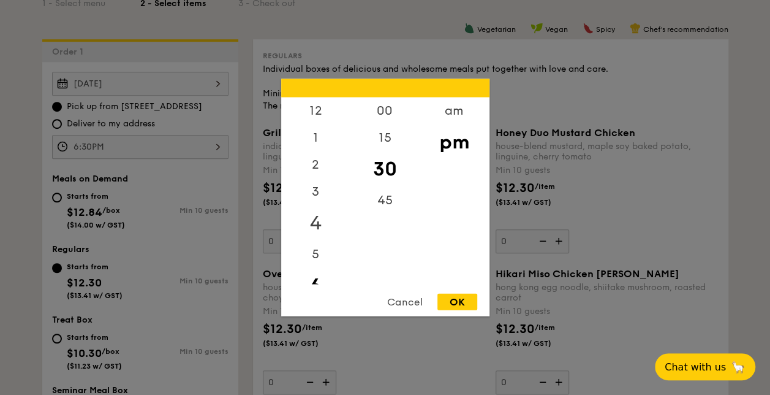
scroll to position [27, 0]
click at [322, 165] on div "3" at bounding box center [315, 169] width 69 height 36
click at [460, 292] on div "12 1 2 3 4 5 6 7 8 9 10 11 00 15 30 45 am pm Cancel OK" at bounding box center [385, 197] width 208 height 237
click at [458, 293] on div "12 1 2 3 4 5 6 7 8 9 10 11 00 15 30 45 am pm Cancel OK" at bounding box center [385, 197] width 208 height 237
click at [460, 298] on div "OK" at bounding box center [458, 302] width 40 height 17
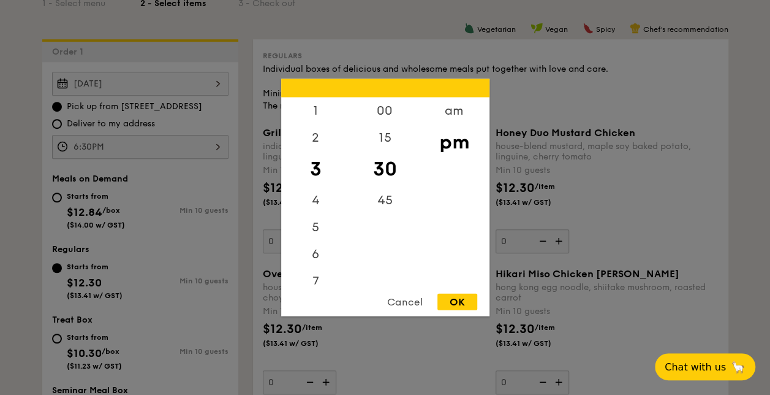
type input "3:30PM"
